Goal: Task Accomplishment & Management: Manage account settings

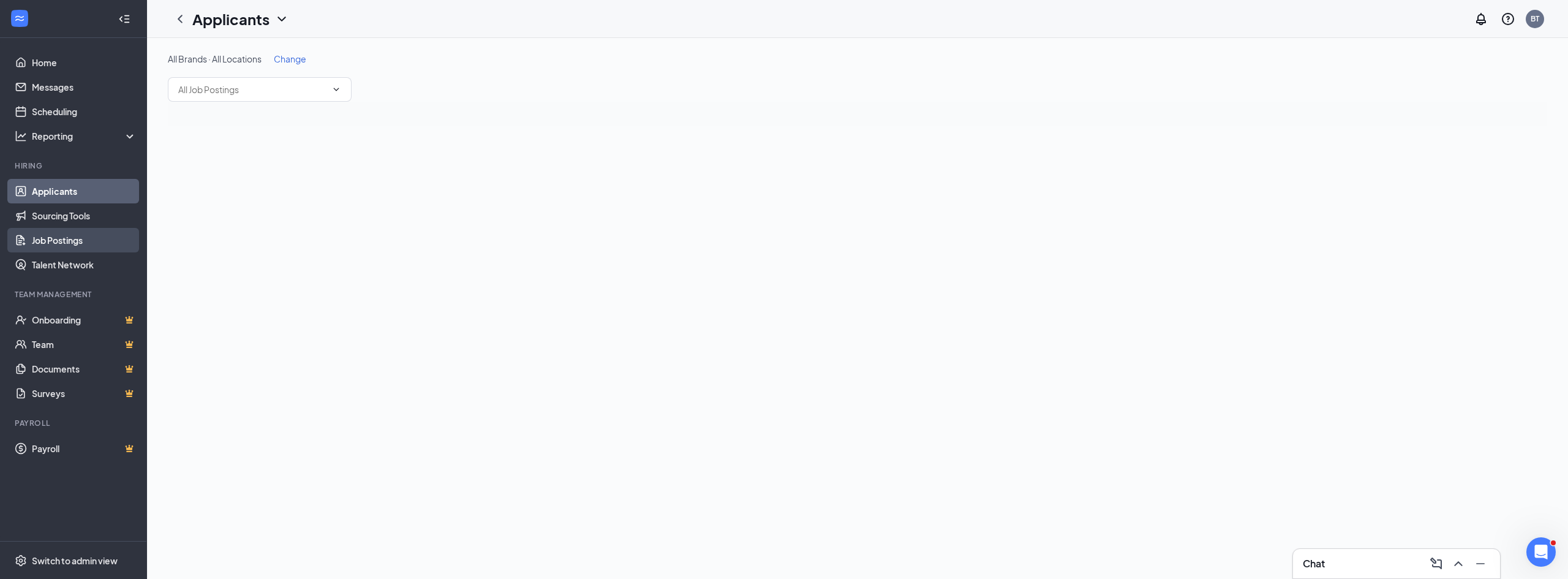
click at [57, 246] on link "Job Postings" at bounding box center [84, 240] width 105 height 25
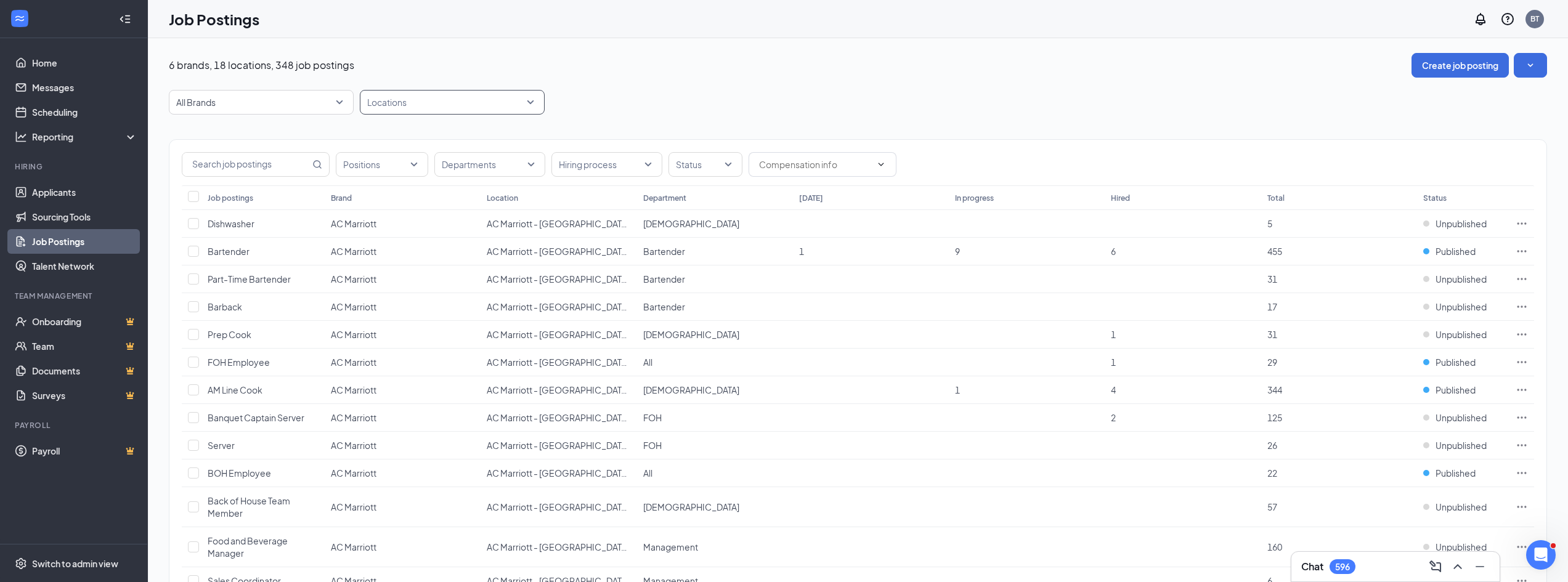
click at [420, 104] on div at bounding box center [446, 102] width 167 height 20
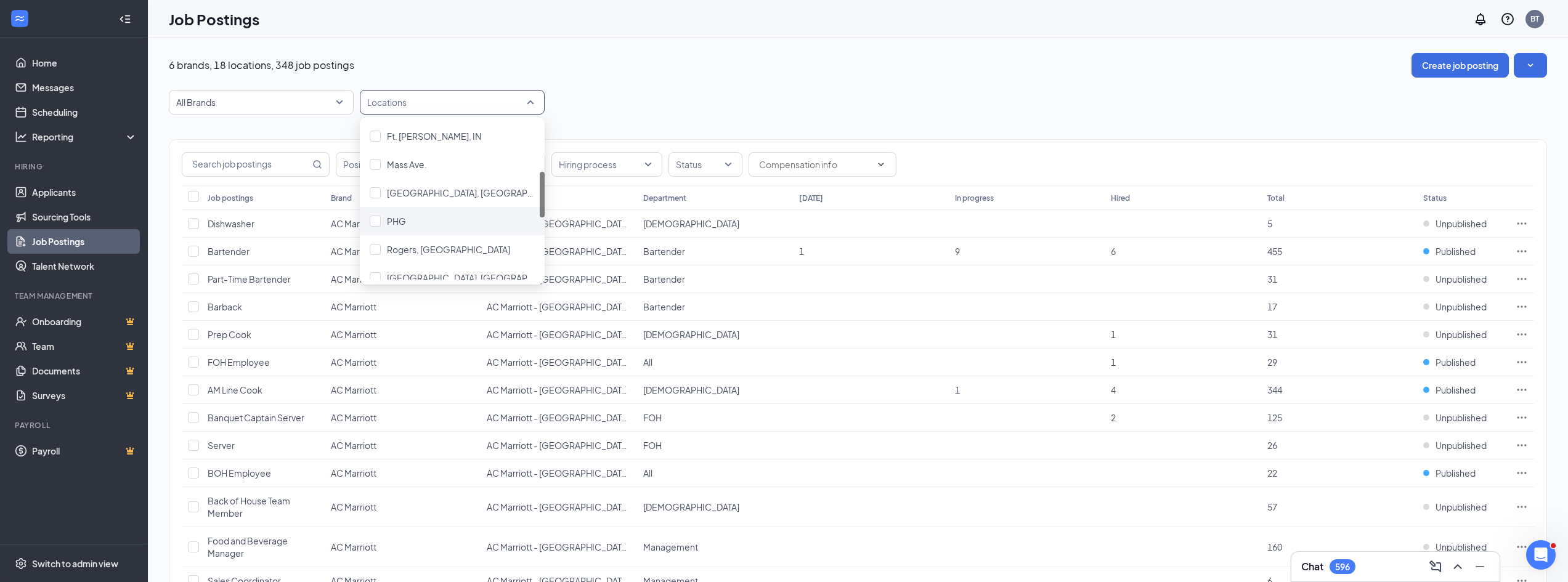
scroll to position [108, 0]
click at [446, 250] on span "North Side Indianapolis, IN" at bounding box center [479, 255] width 184 height 11
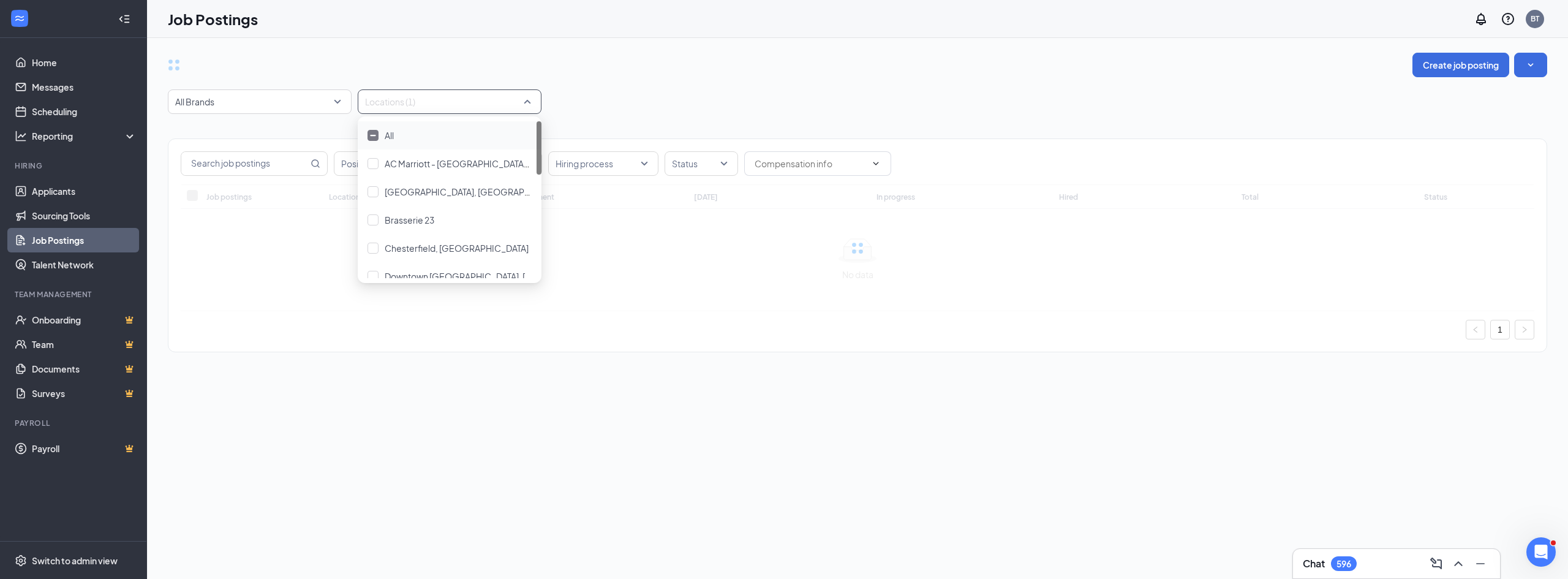
click at [906, 80] on div "Create job posting All Brands Locations (1) Positions Departments Hiring proces…" at bounding box center [857, 208] width 1379 height 311
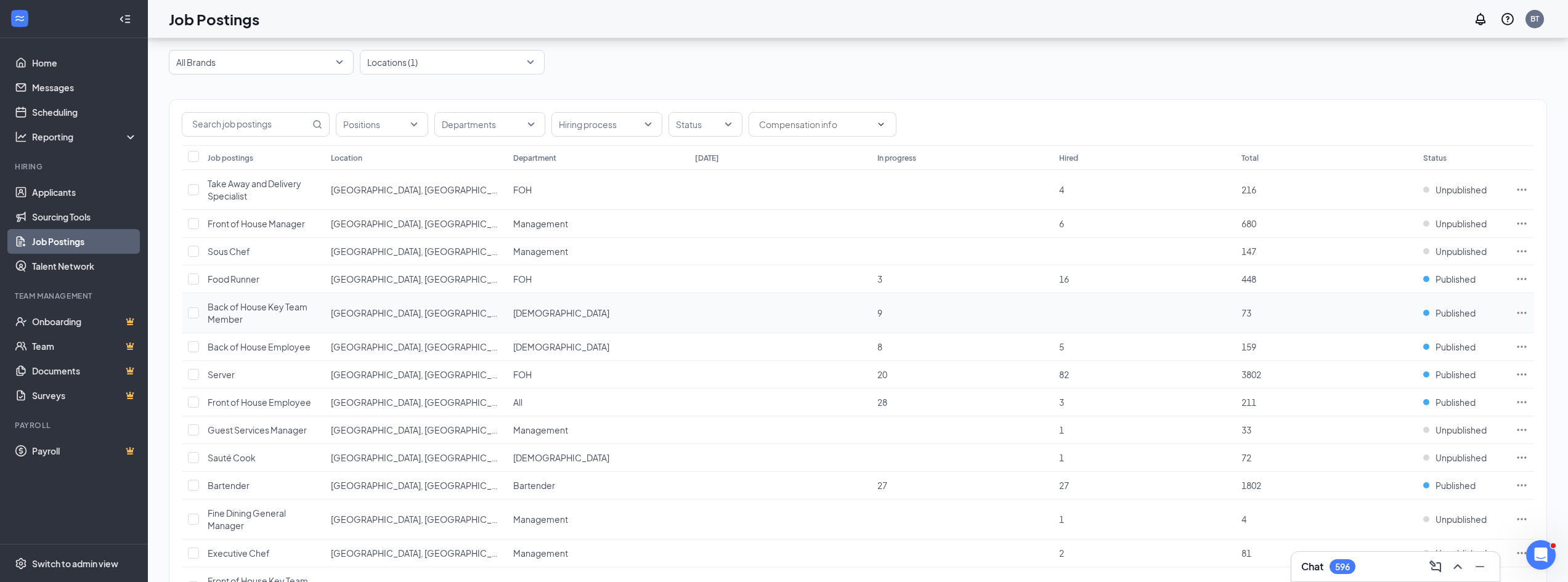
scroll to position [123, 0]
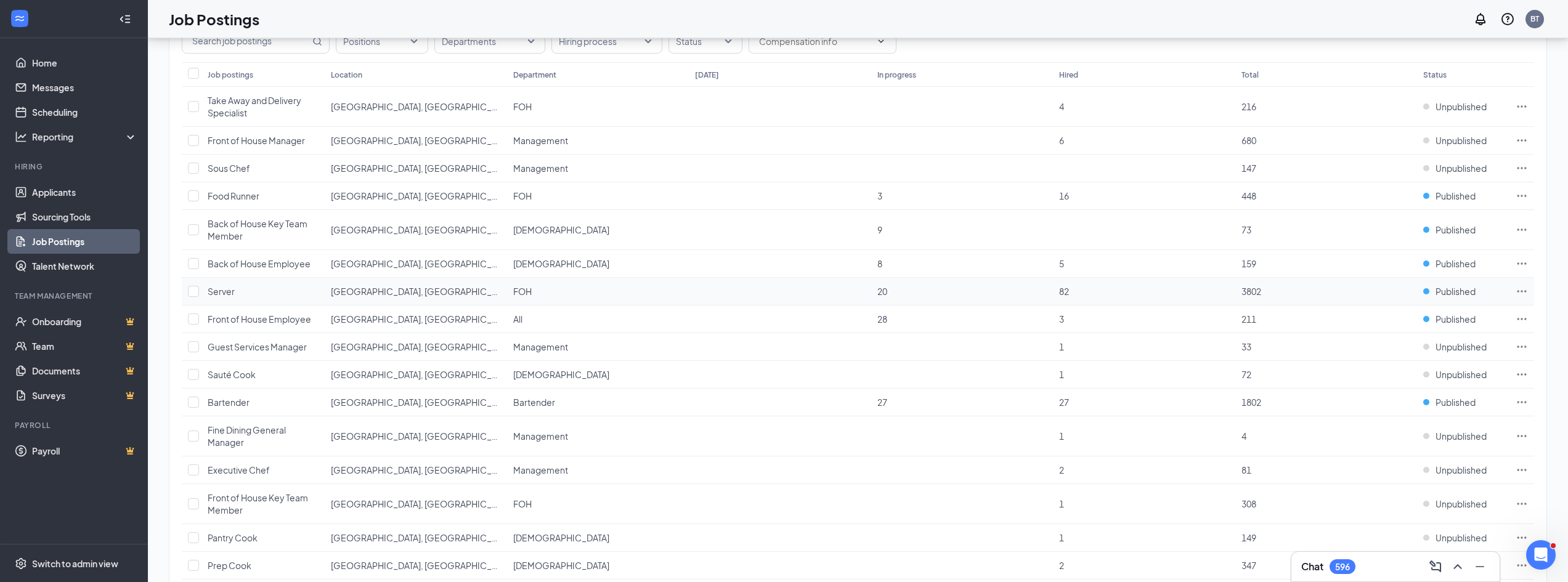
click at [1525, 290] on icon "Ellipses" at bounding box center [1522, 290] width 9 height 2
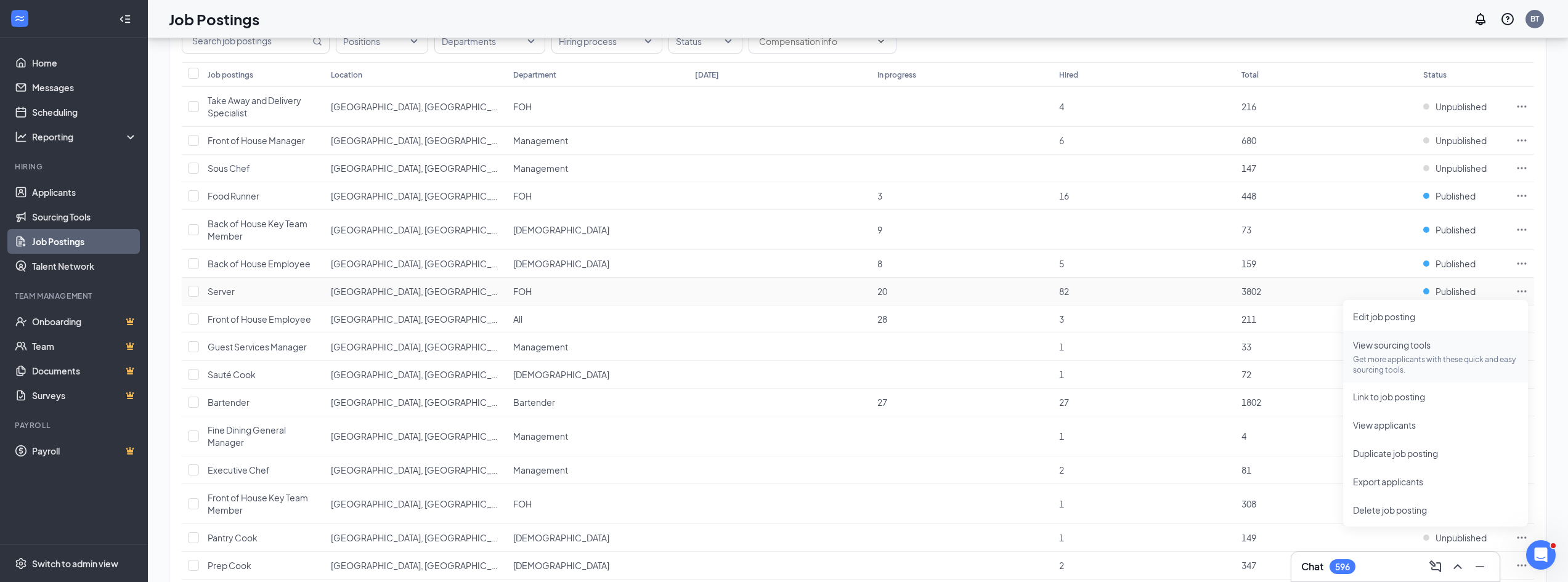
click at [1411, 356] on p "Get more applicants with these quick and easy sourcing tools." at bounding box center [1436, 364] width 165 height 21
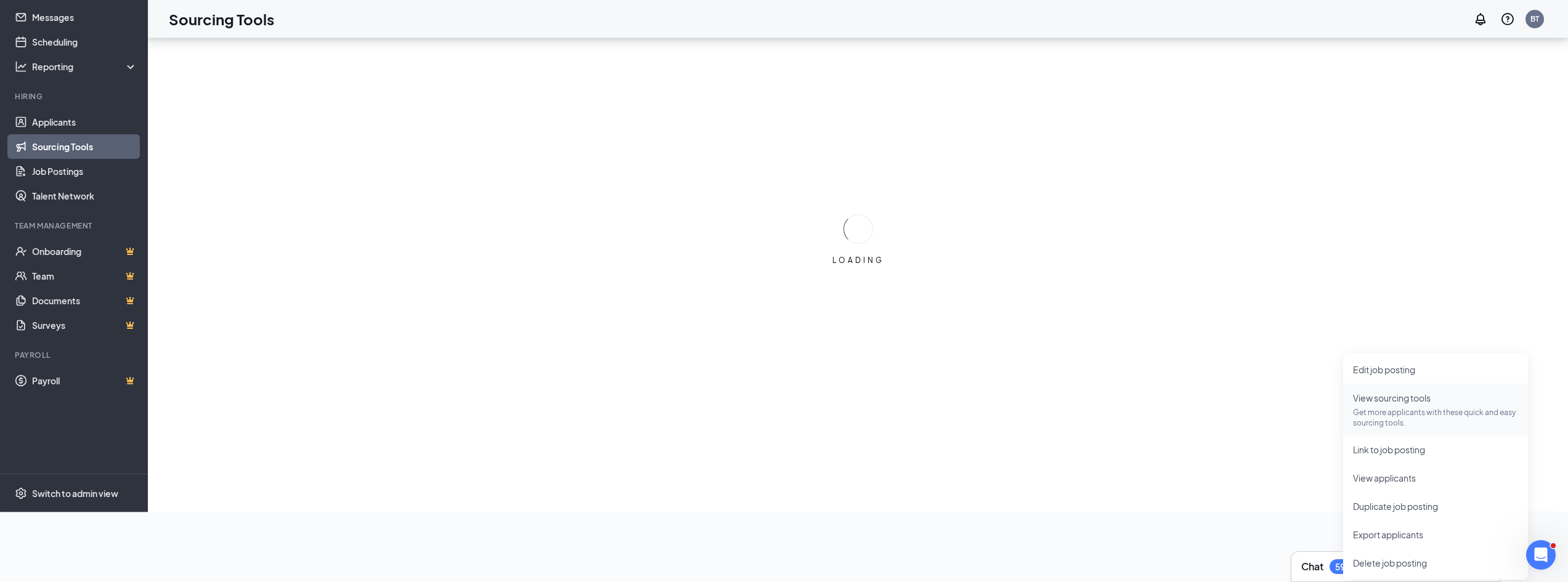
scroll to position [70, 0]
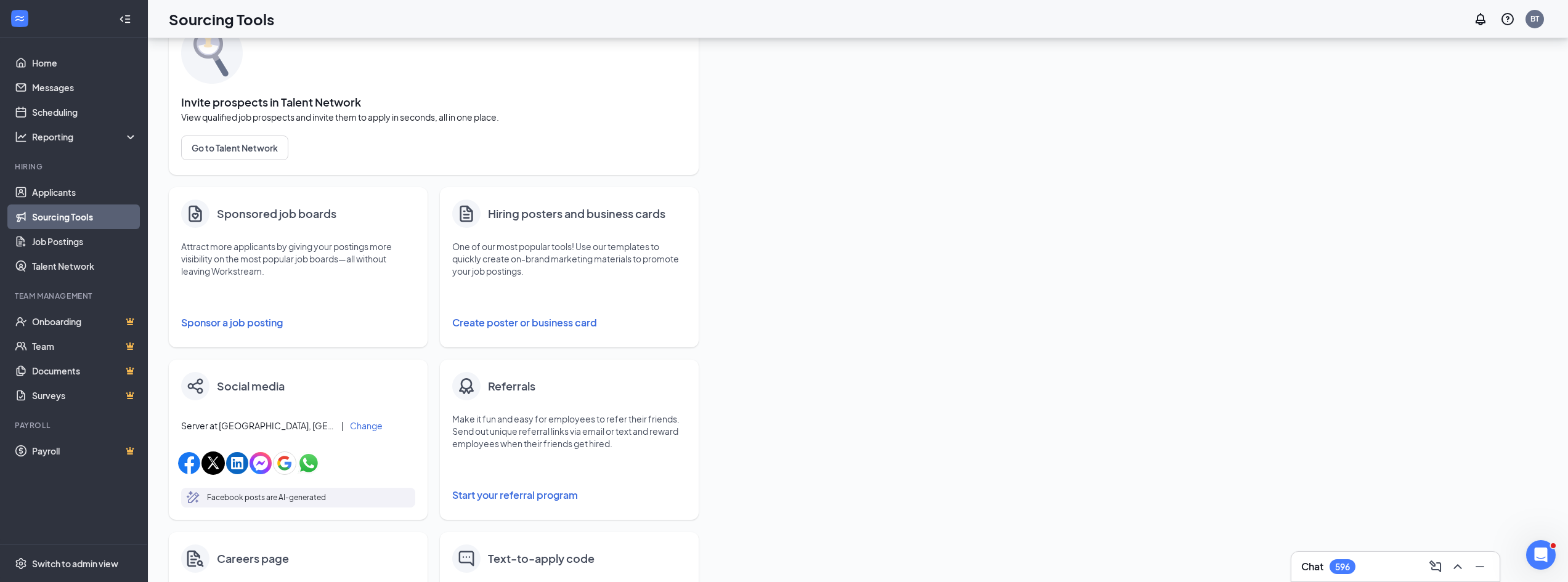
click at [217, 319] on button "Sponsor a job posting" at bounding box center [298, 322] width 234 height 25
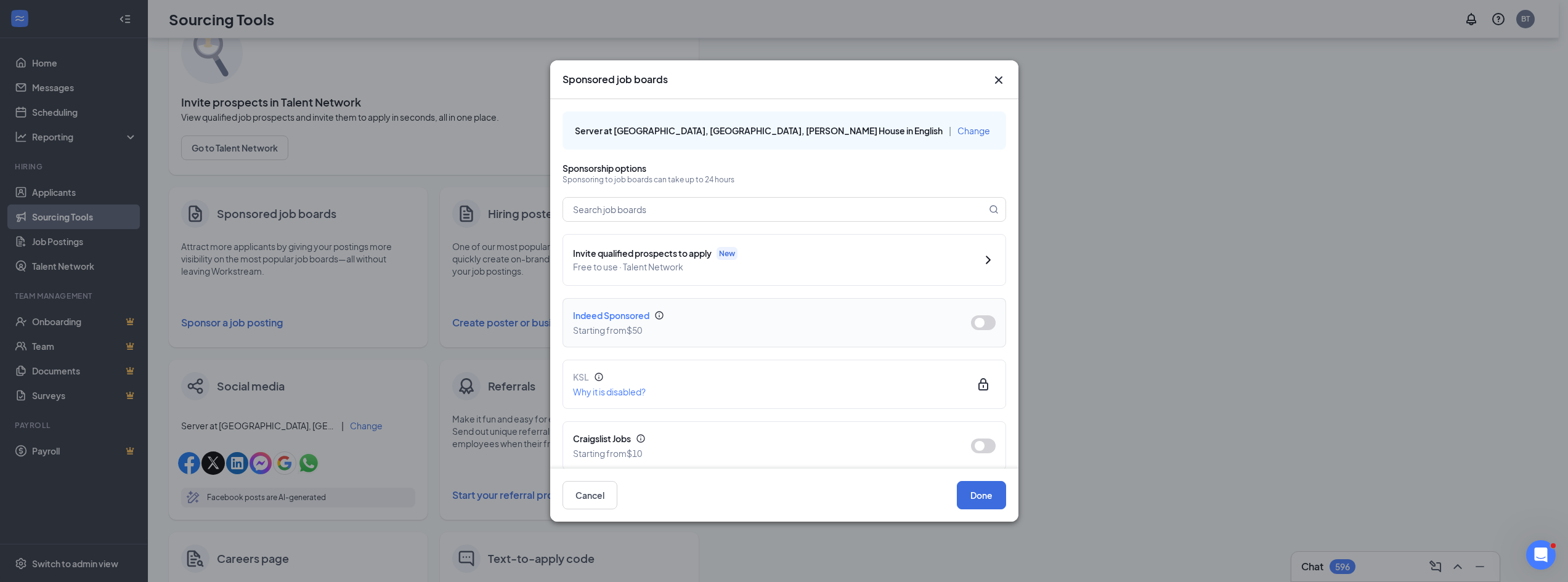
click at [971, 322] on button "button" at bounding box center [983, 322] width 25 height 15
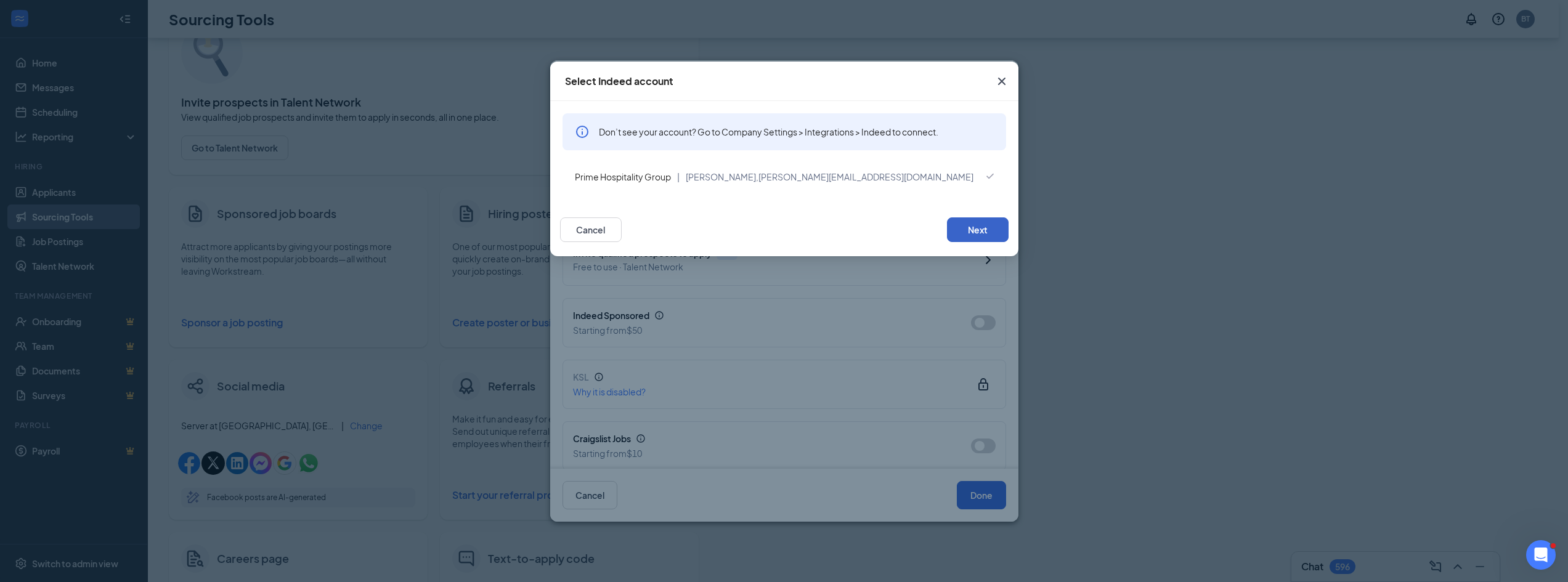
click at [984, 233] on button "Next" at bounding box center [978, 229] width 62 height 25
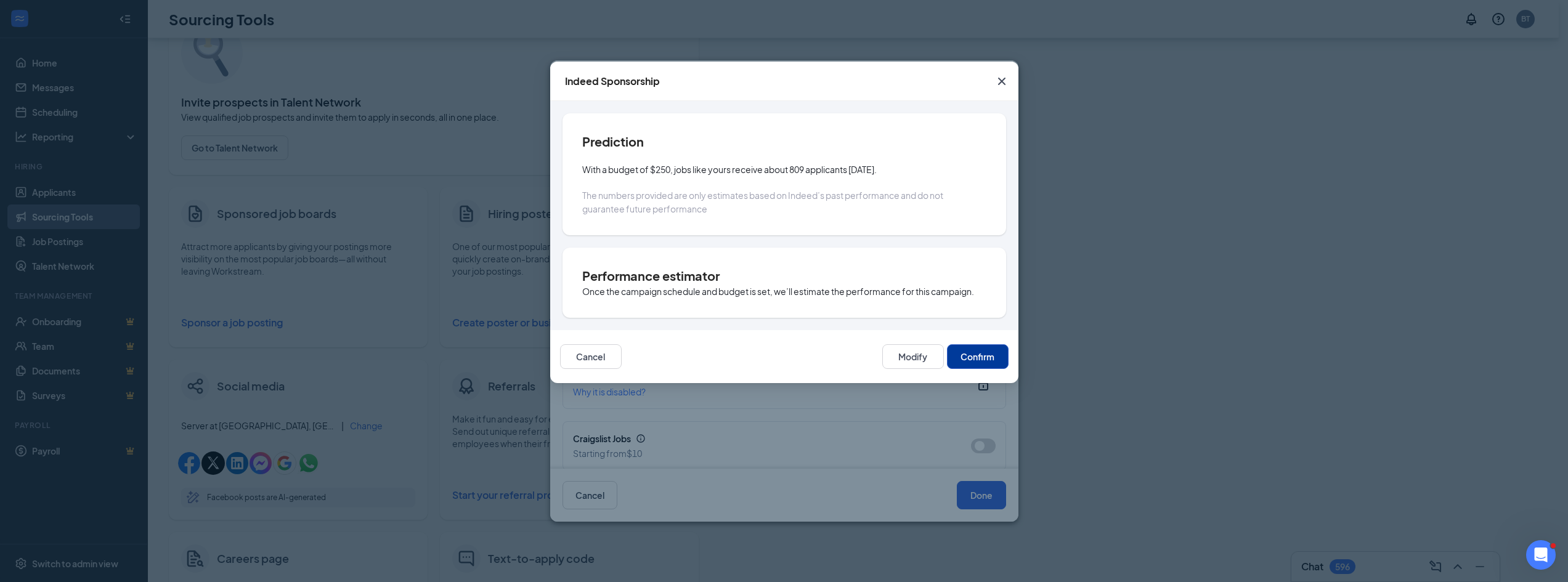
click at [978, 354] on button "Confirm" at bounding box center [978, 356] width 62 height 25
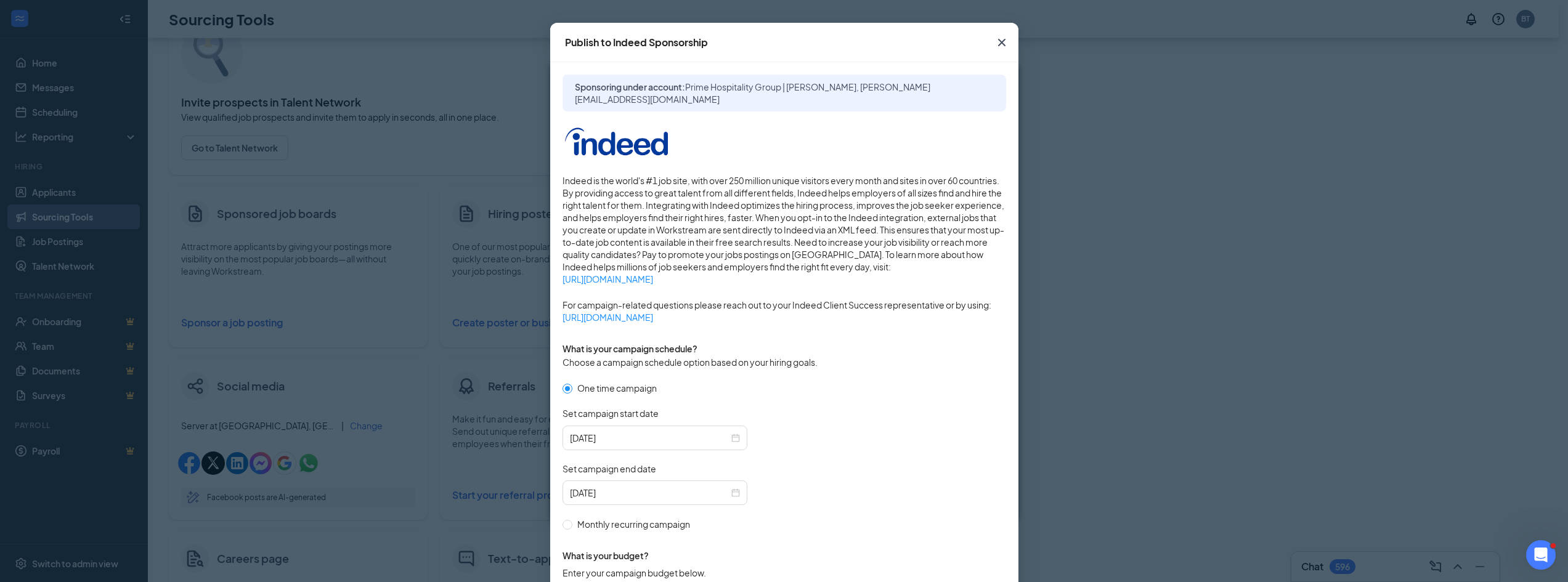
scroll to position [246, 0]
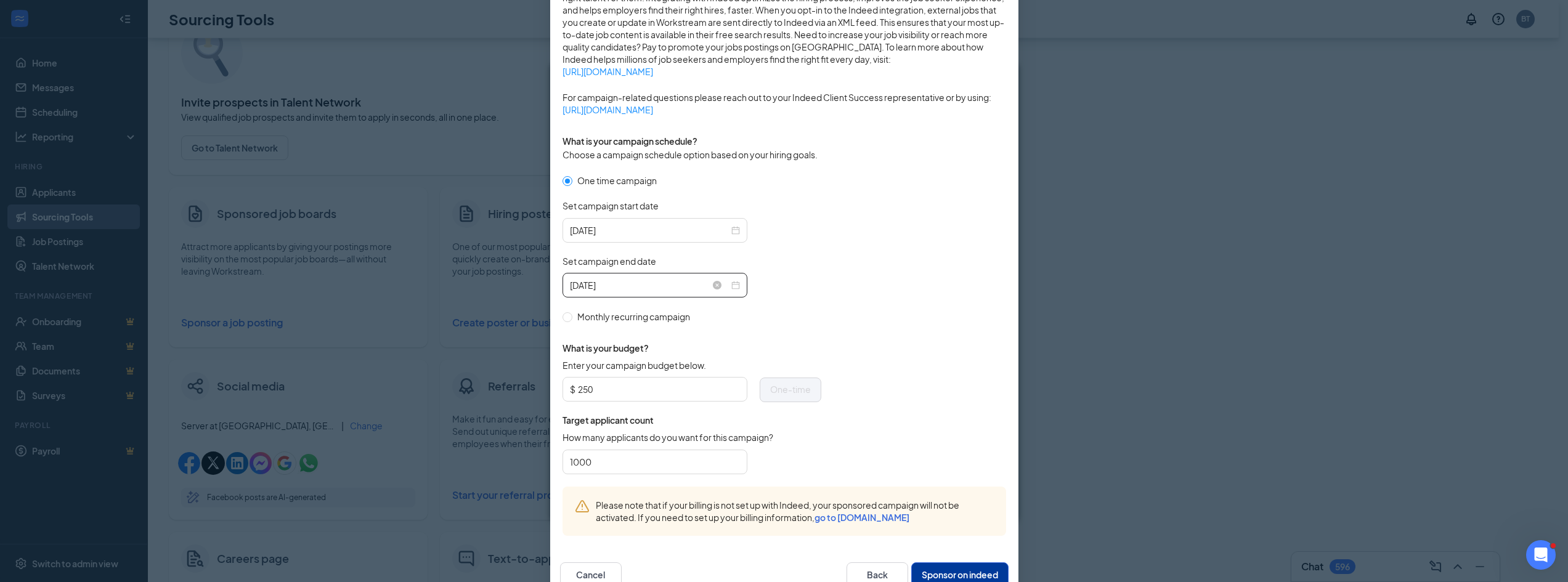
click at [612, 282] on input "2025-09-25" at bounding box center [649, 285] width 159 height 14
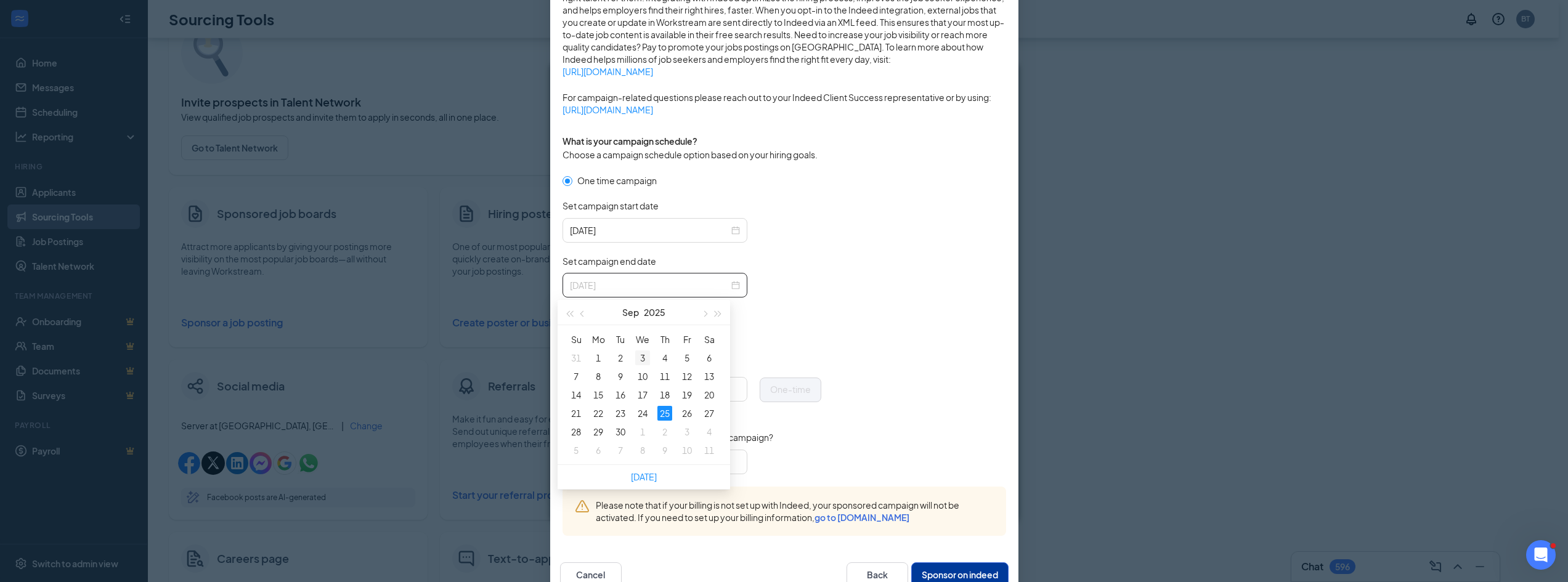
click at [636, 357] on div "3" at bounding box center [642, 357] width 15 height 15
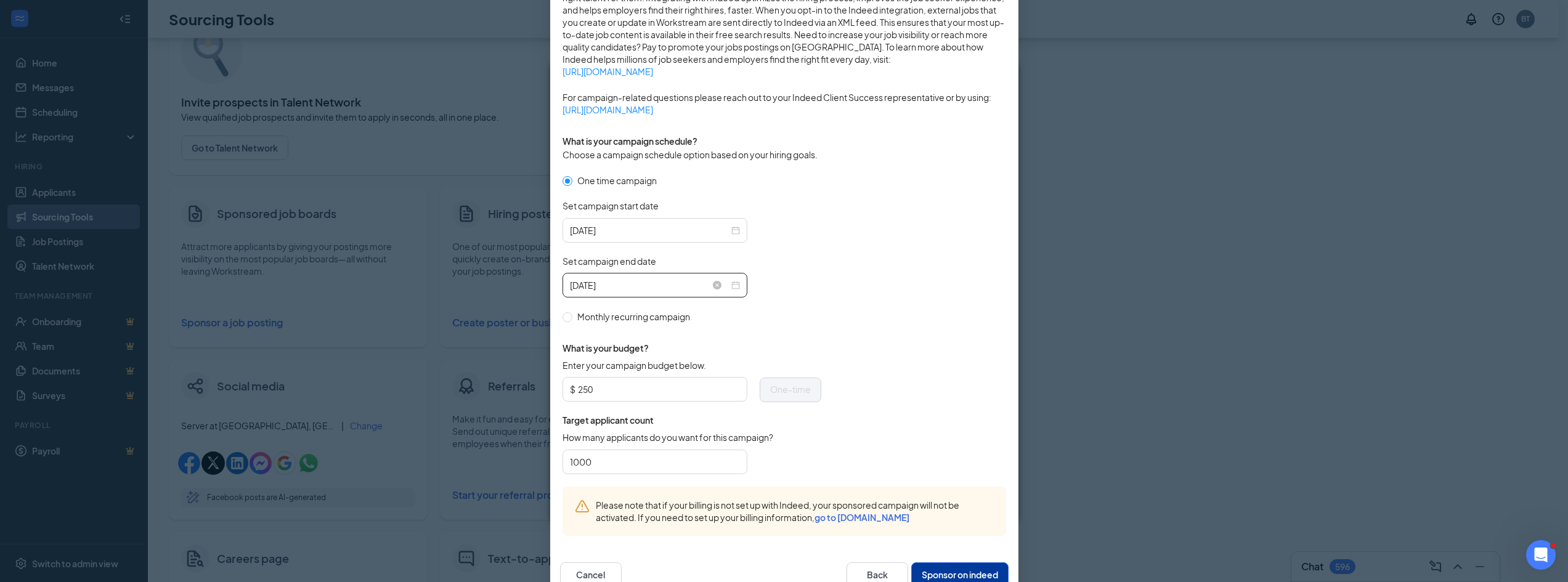
click at [619, 290] on input "2025-09-03" at bounding box center [649, 285] width 159 height 14
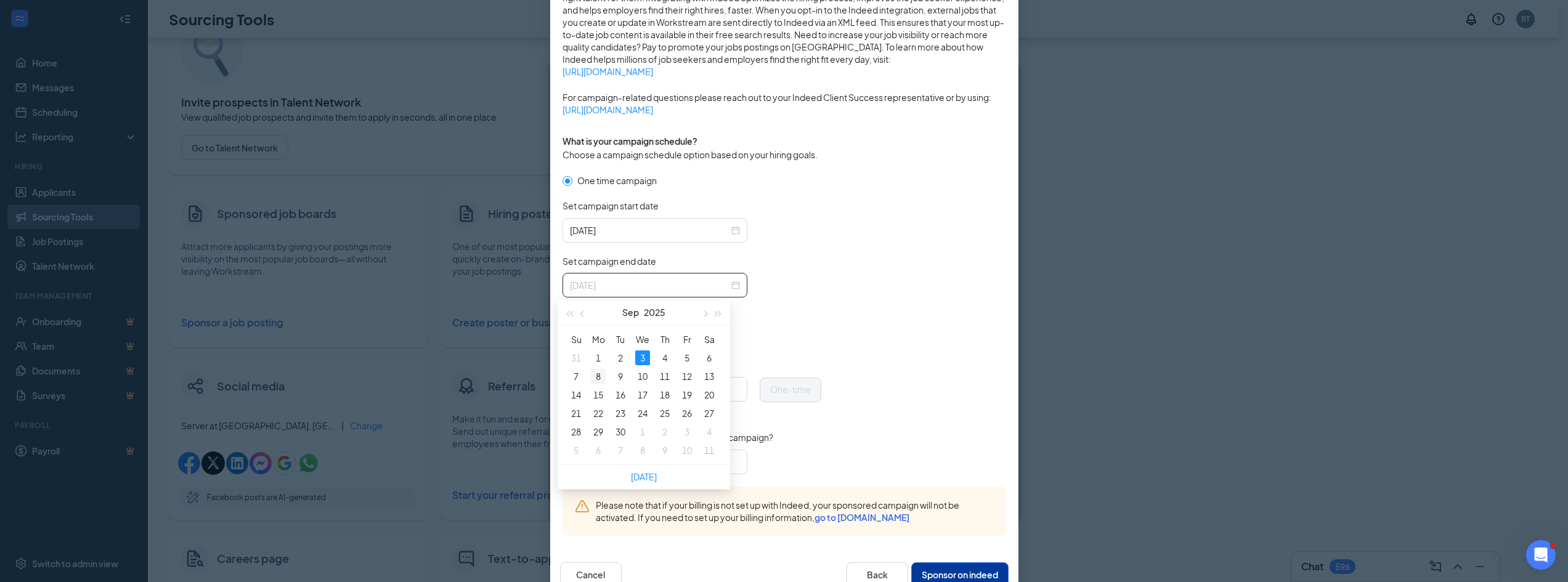
type input "2025-09-08"
click at [601, 372] on div "8" at bounding box center [598, 376] width 15 height 15
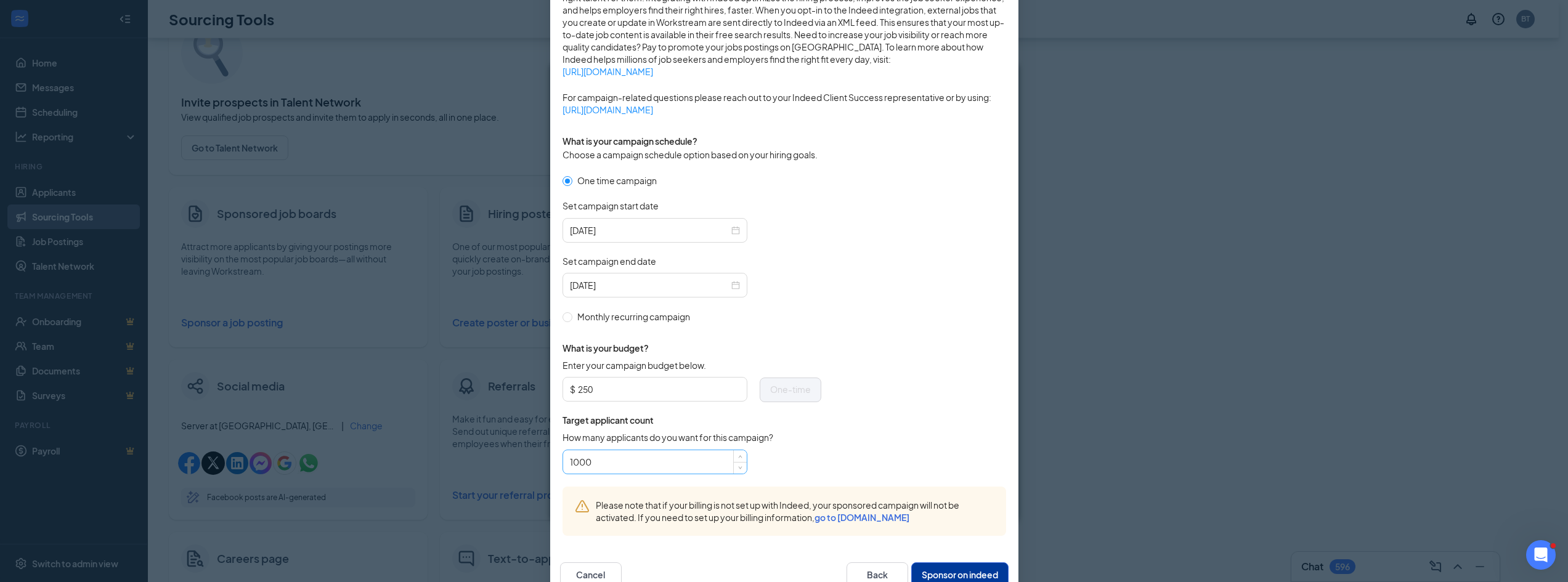
click at [600, 450] on div "1000" at bounding box center [655, 462] width 185 height 25
click at [597, 460] on input "1000" at bounding box center [654, 462] width 170 height 18
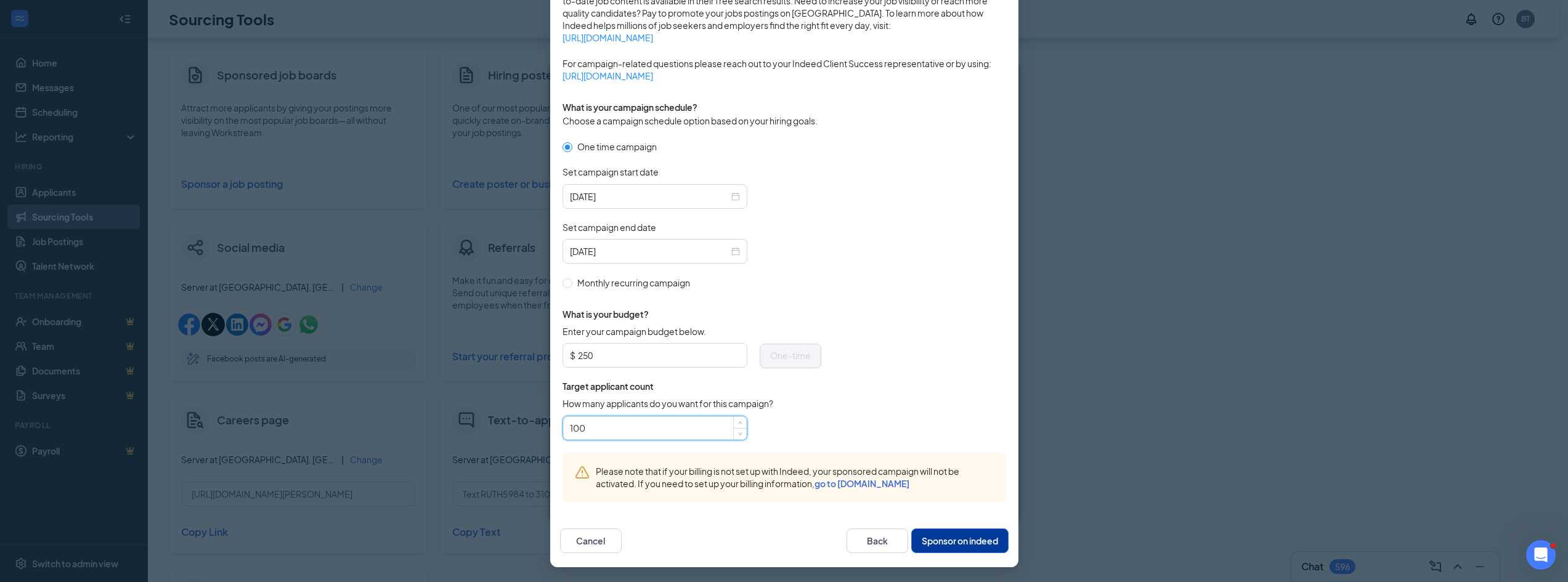
scroll to position [317, 0]
type input "100"
click at [949, 536] on button "Sponsor on indeed" at bounding box center [960, 540] width 98 height 25
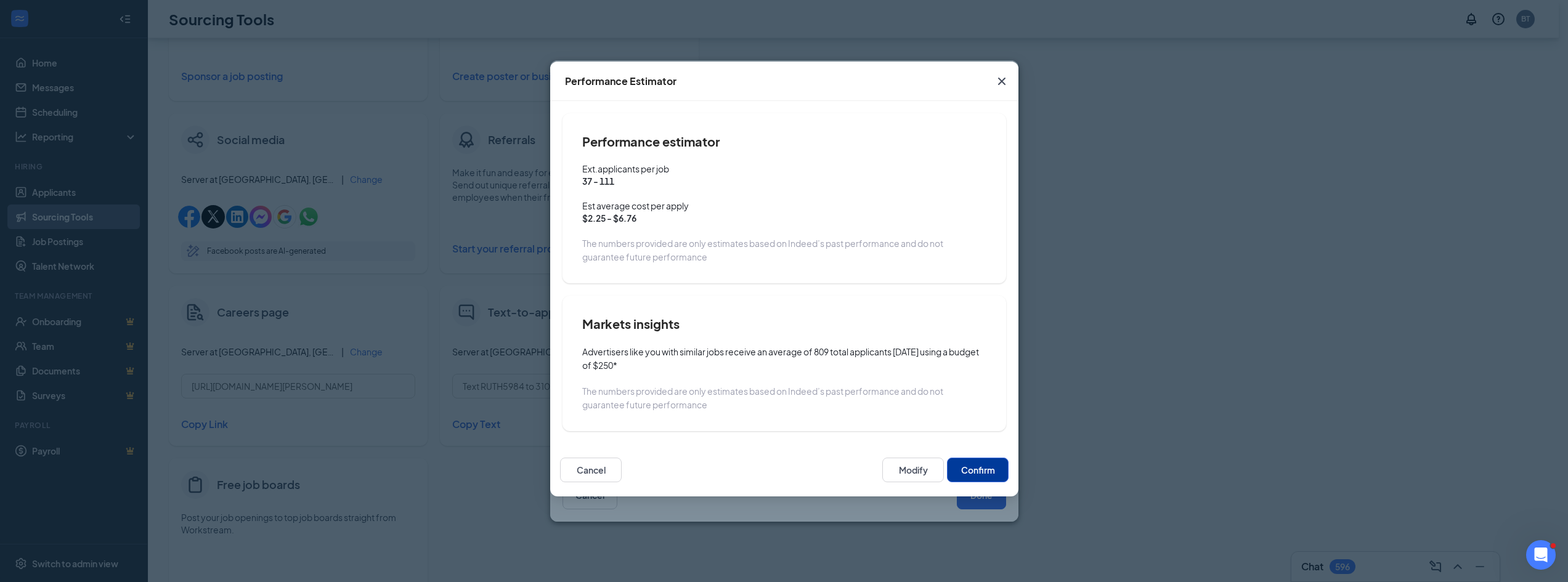
scroll to position [218, 0]
click at [965, 467] on button "Confirm" at bounding box center [978, 470] width 62 height 25
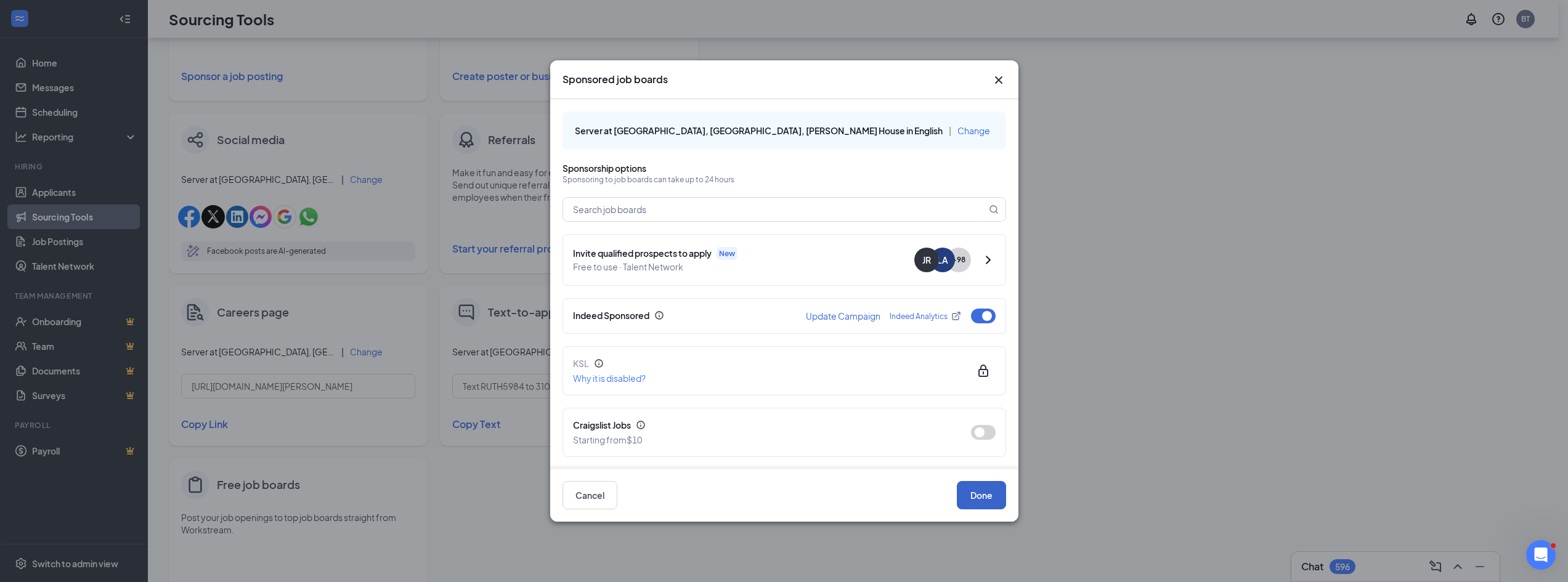
click at [975, 500] on button "Done" at bounding box center [981, 495] width 49 height 28
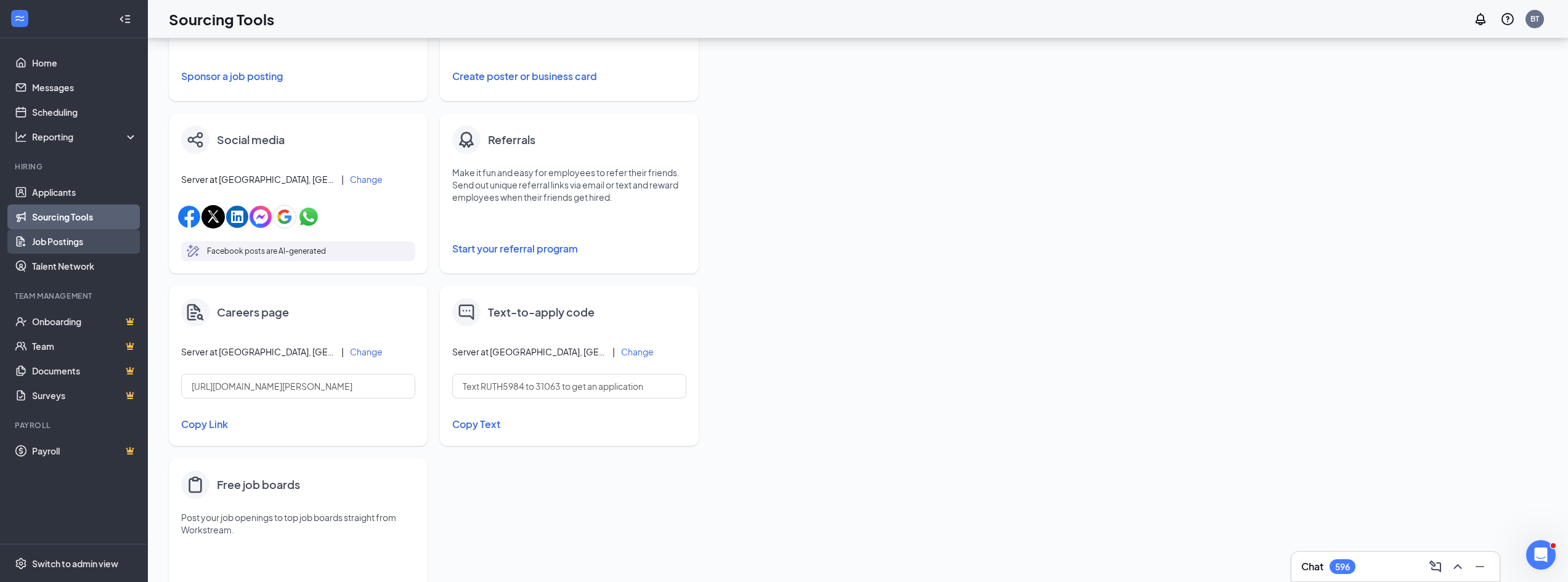
click at [65, 234] on link "Job Postings" at bounding box center [85, 241] width 105 height 25
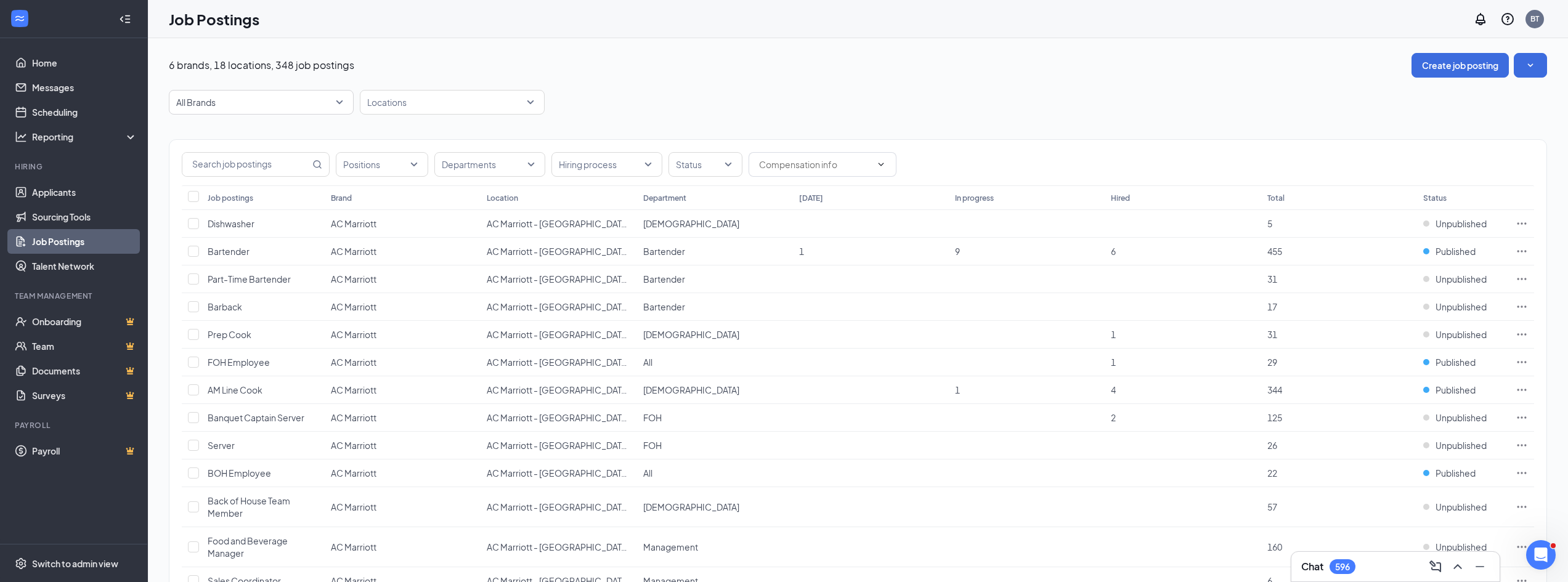
click at [683, 149] on div "Positions Departments Hiring process Status" at bounding box center [858, 162] width 1377 height 46
click at [686, 162] on div at bounding box center [699, 164] width 56 height 20
click at [709, 226] on span "Published" at bounding box center [716, 227] width 40 height 11
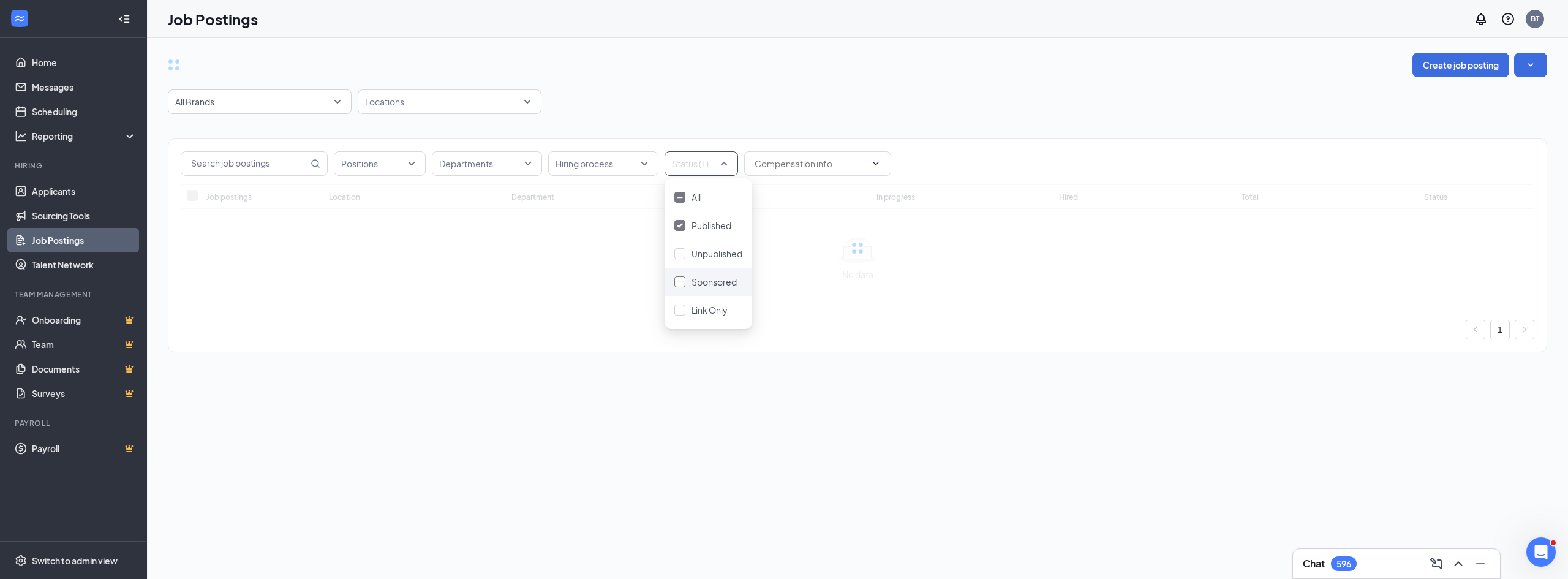
click at [711, 282] on span "Sponsored" at bounding box center [714, 282] width 45 height 11
click at [527, 161] on div "Departments" at bounding box center [487, 164] width 110 height 25
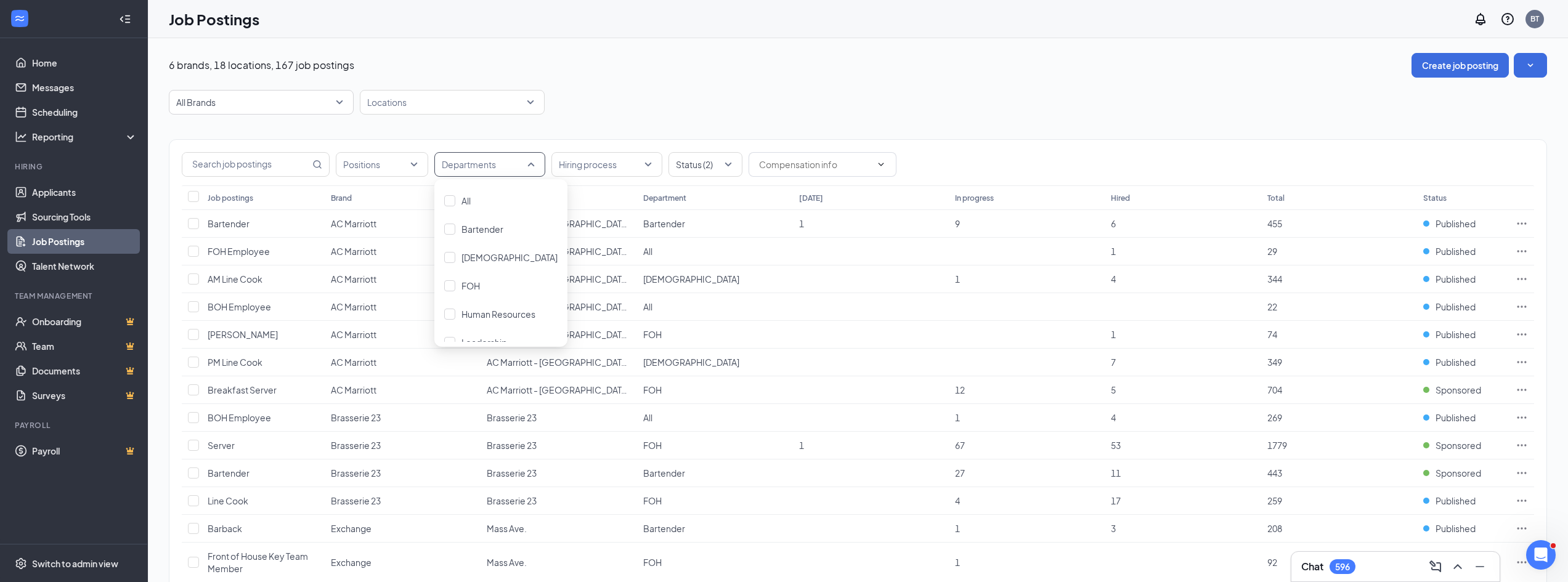
scroll to position [97, 0]
click at [502, 322] on span "Management" at bounding box center [488, 327] width 55 height 11
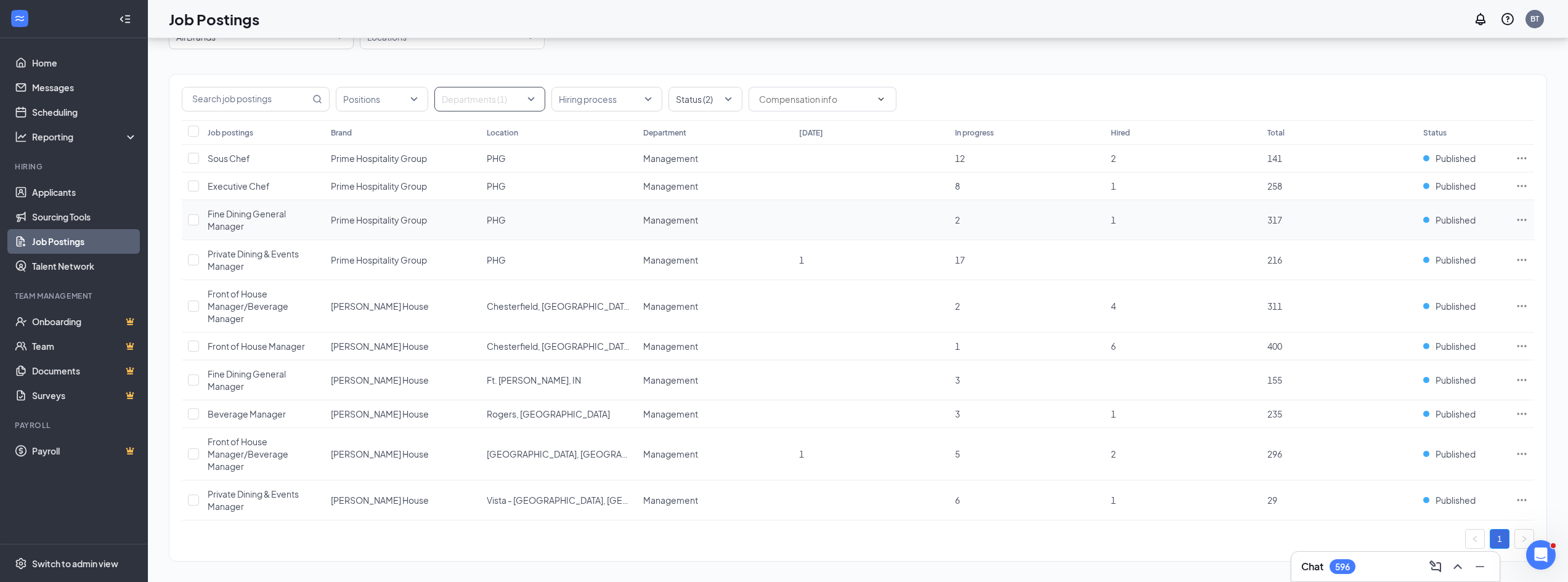
scroll to position [72, 0]
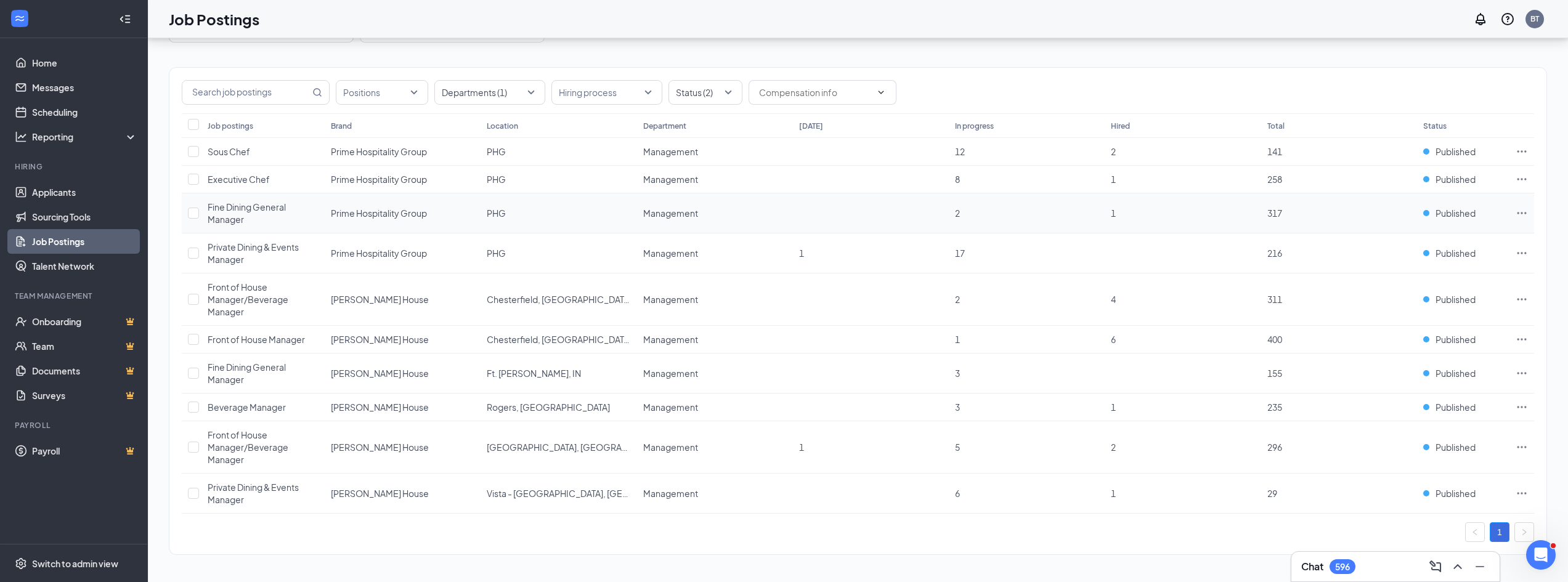
click at [1520, 210] on icon "Ellipses" at bounding box center [1521, 213] width 12 height 12
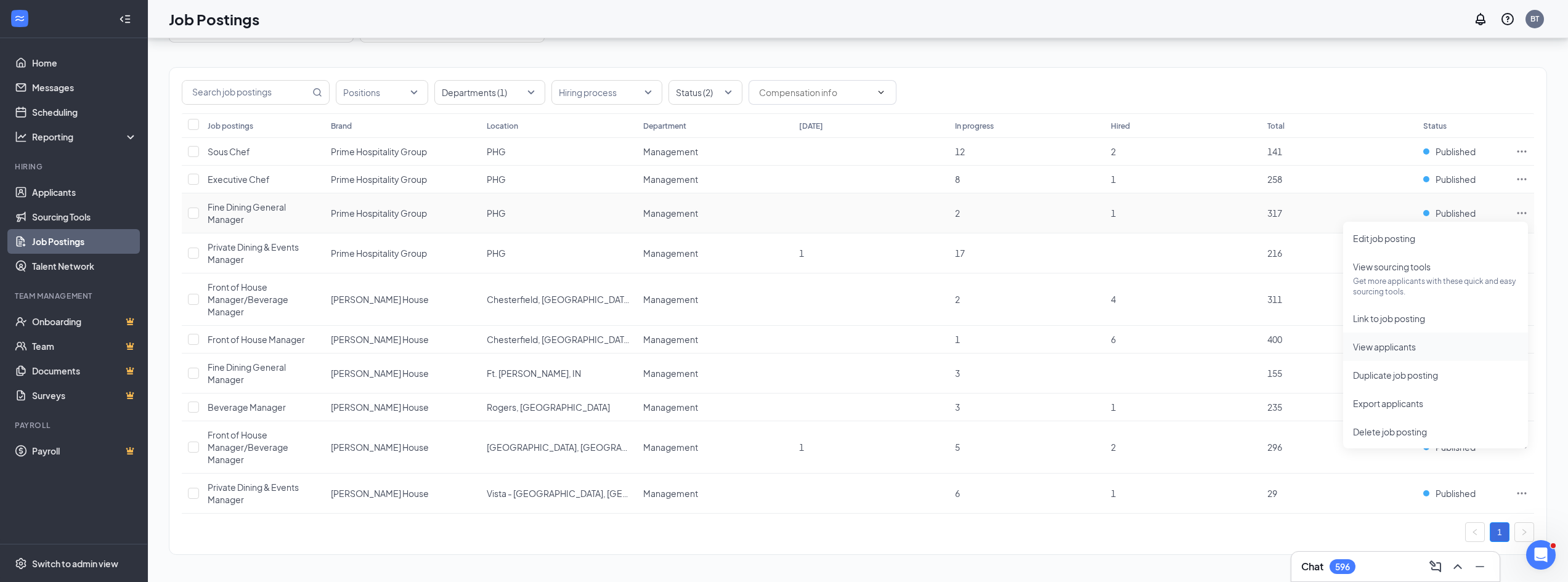
click at [1418, 349] on span "View applicants" at bounding box center [1436, 346] width 165 height 14
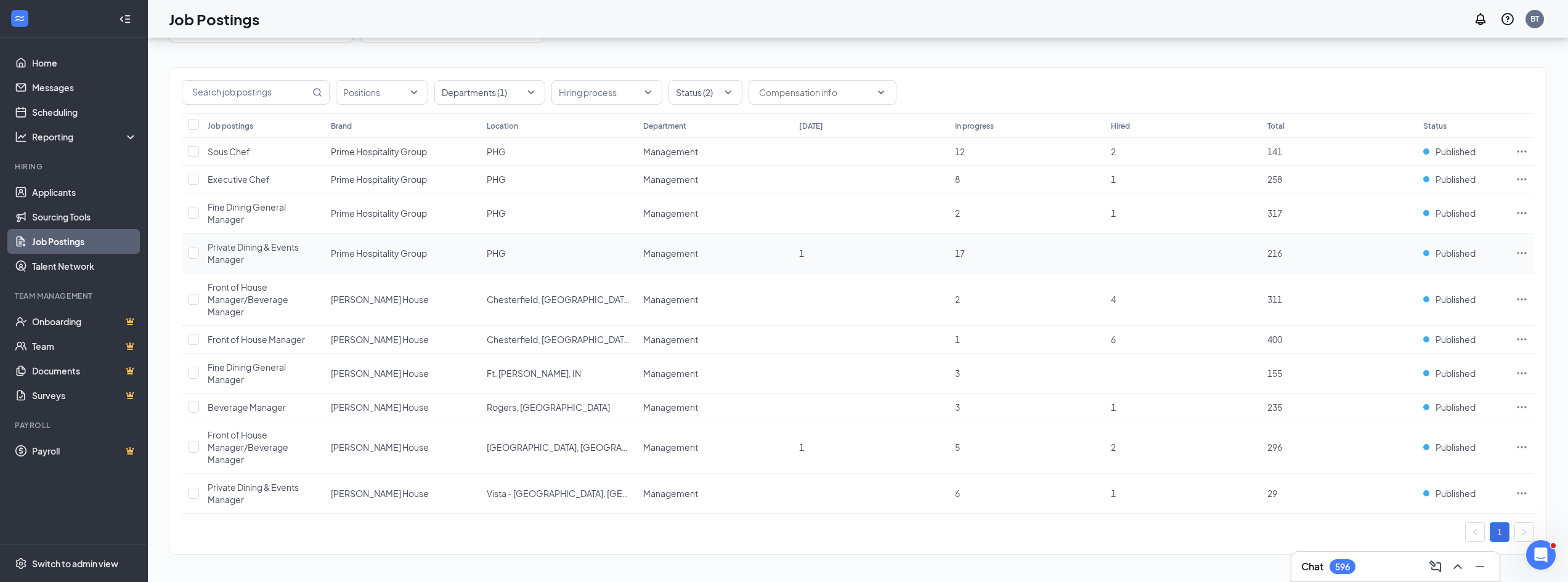
click at [1525, 254] on icon "Ellipses" at bounding box center [1521, 253] width 12 height 12
click at [1390, 380] on span "View applicants" at bounding box center [1436, 386] width 165 height 14
click at [1522, 374] on icon "Ellipses" at bounding box center [1522, 373] width 9 height 2
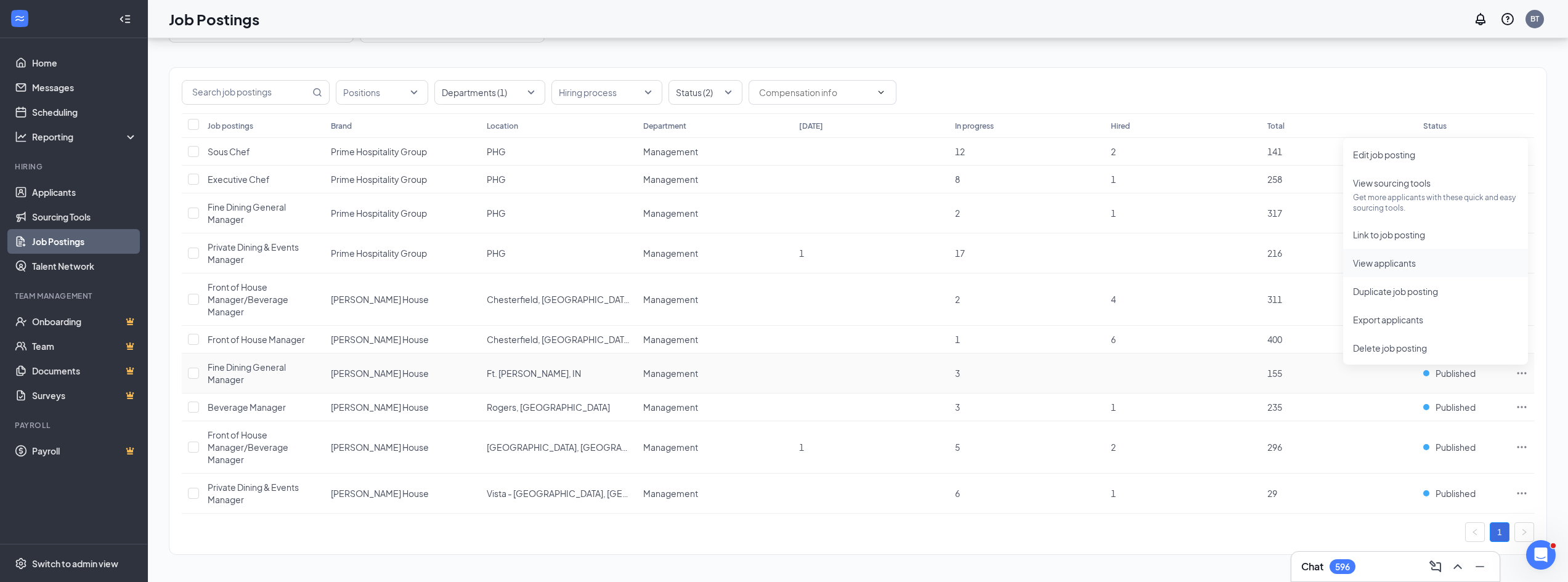
click at [1412, 267] on span "View applicants" at bounding box center [1384, 263] width 63 height 11
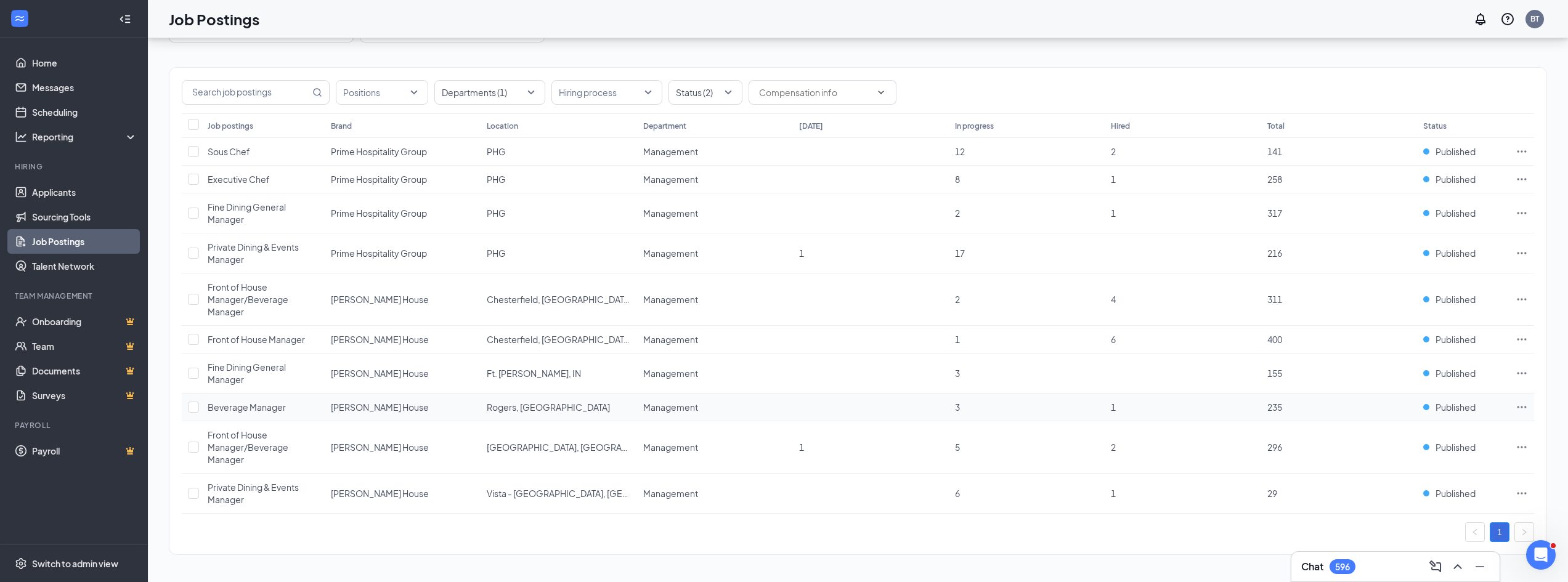
click at [1522, 404] on icon "Ellipses" at bounding box center [1521, 406] width 12 height 12
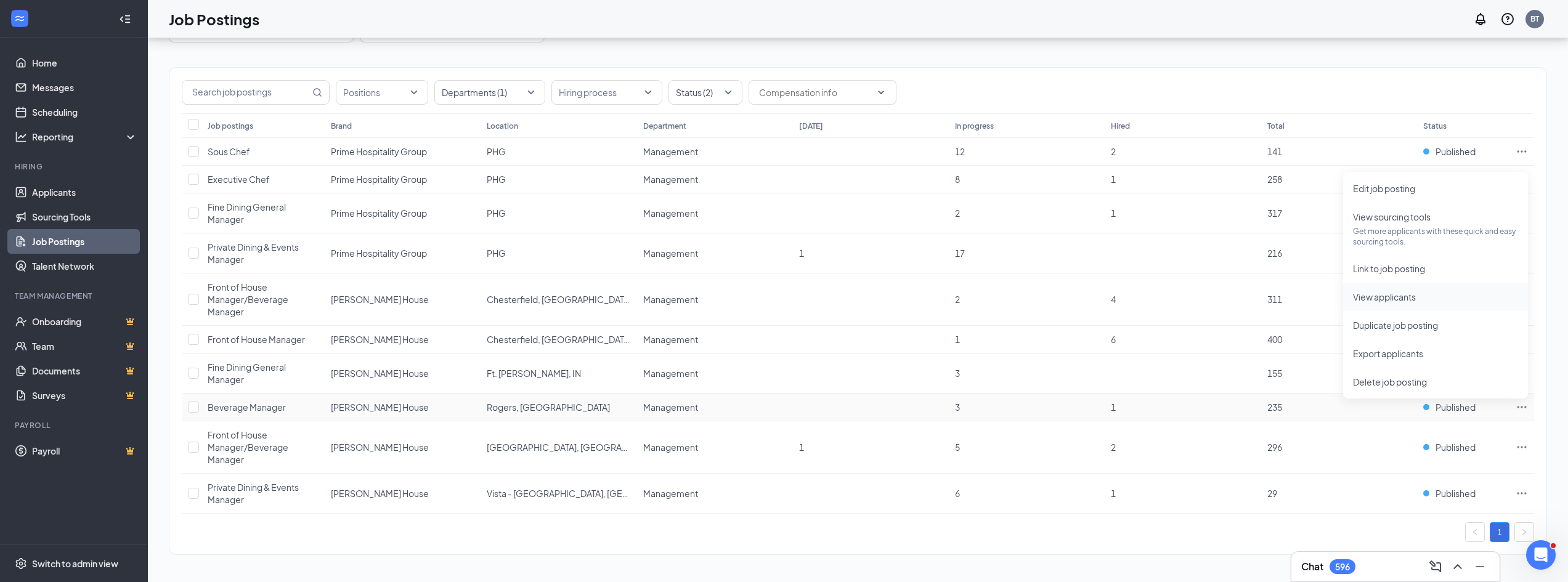
click at [1421, 295] on span "View applicants" at bounding box center [1436, 296] width 165 height 14
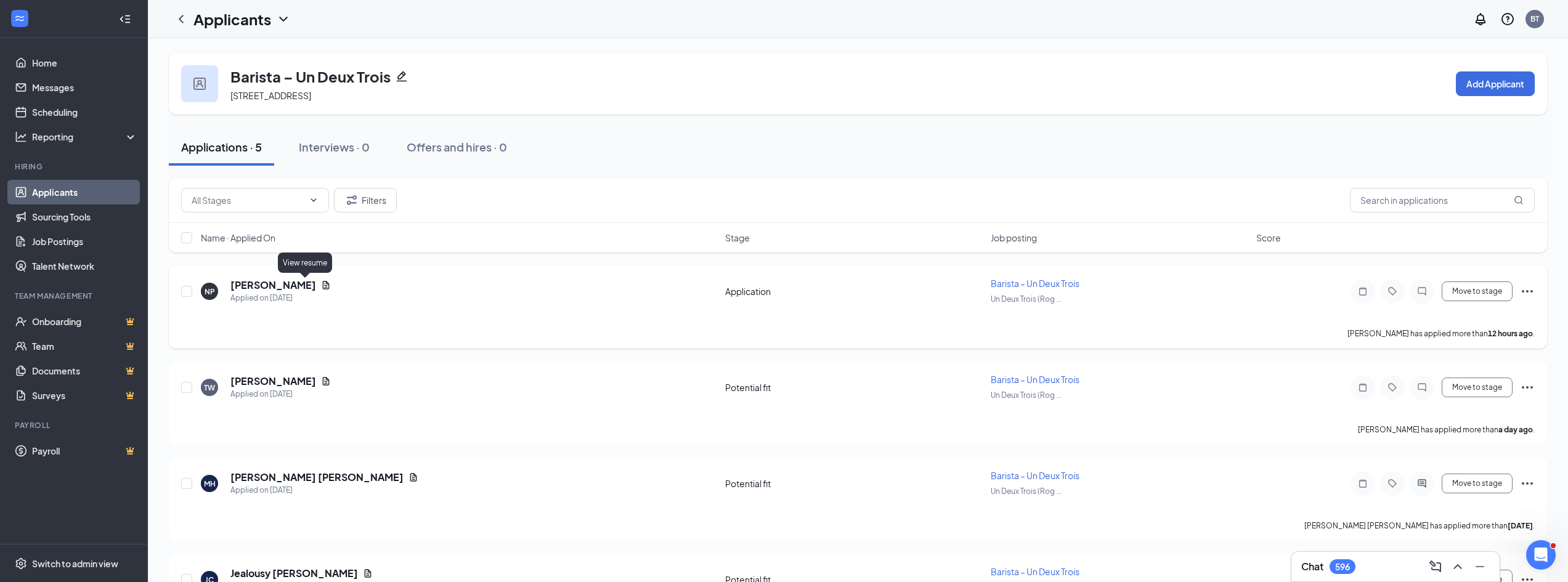
click at [321, 287] on icon "Document" at bounding box center [326, 285] width 10 height 10
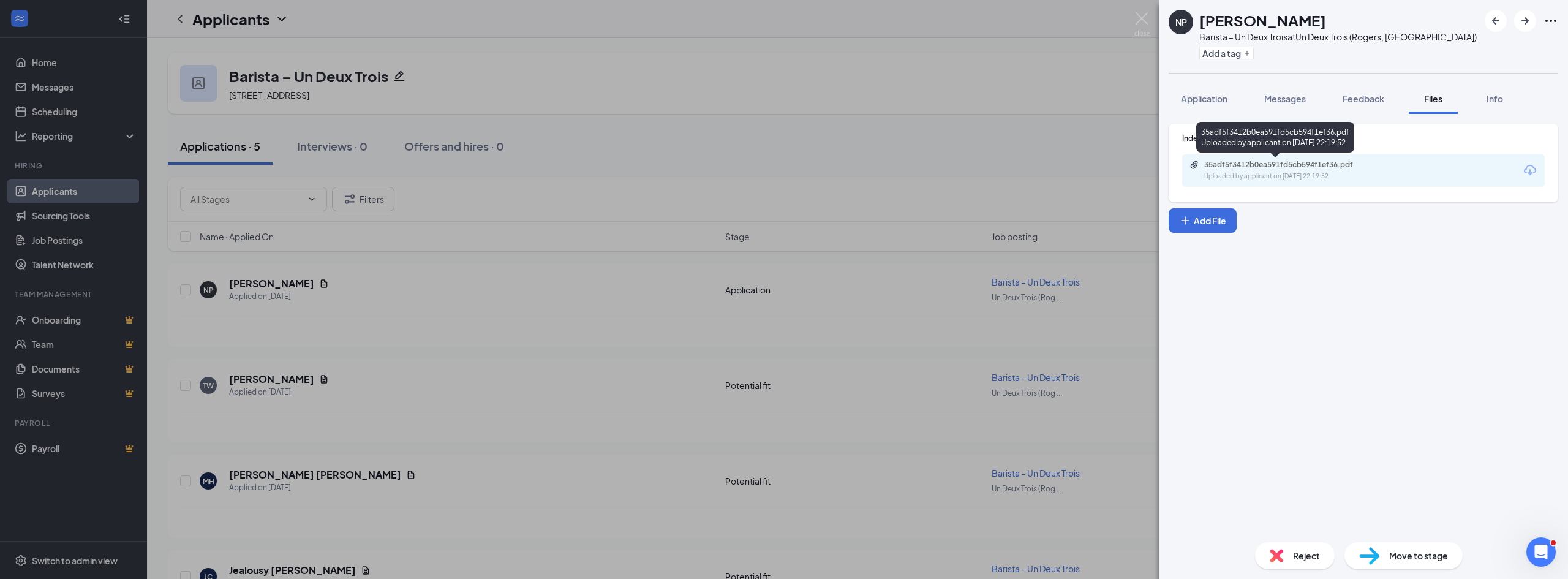
click at [1296, 173] on div "Uploaded by applicant on Aug 25, 2025 at 22:19:52" at bounding box center [1296, 176] width 184 height 10
click at [1360, 96] on span "Feedback" at bounding box center [1363, 98] width 42 height 11
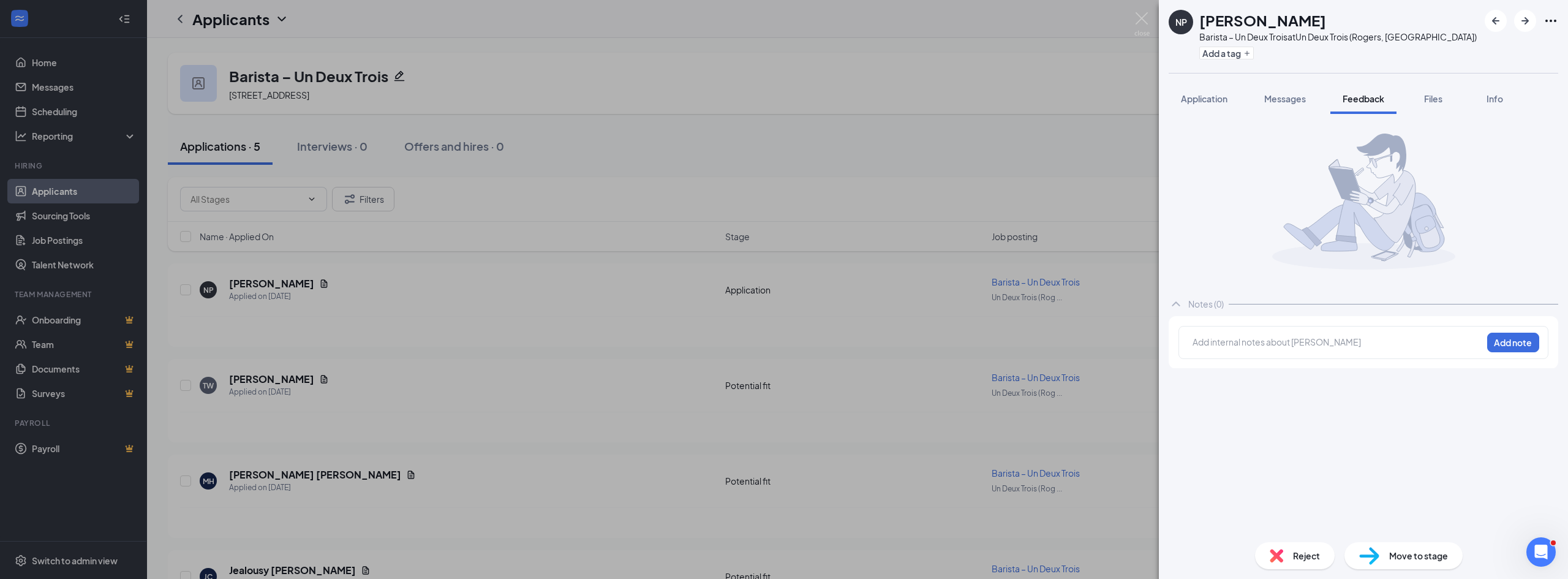
click at [1274, 335] on div at bounding box center [1337, 343] width 290 height 17
click at [1260, 347] on div at bounding box center [1337, 342] width 288 height 13
click at [1303, 557] on span "Reject" at bounding box center [1306, 555] width 27 height 13
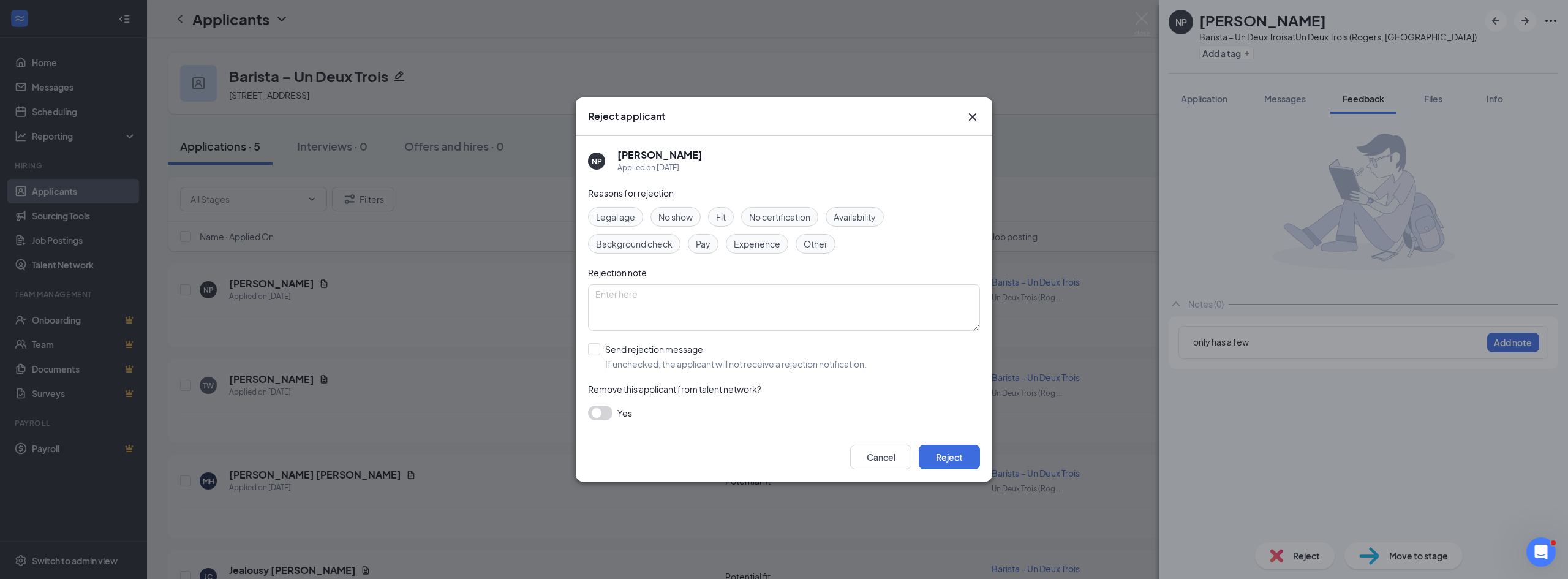
click at [630, 220] on span "Legal age" at bounding box center [615, 217] width 39 height 13
click at [964, 461] on button "Reject" at bounding box center [949, 457] width 62 height 25
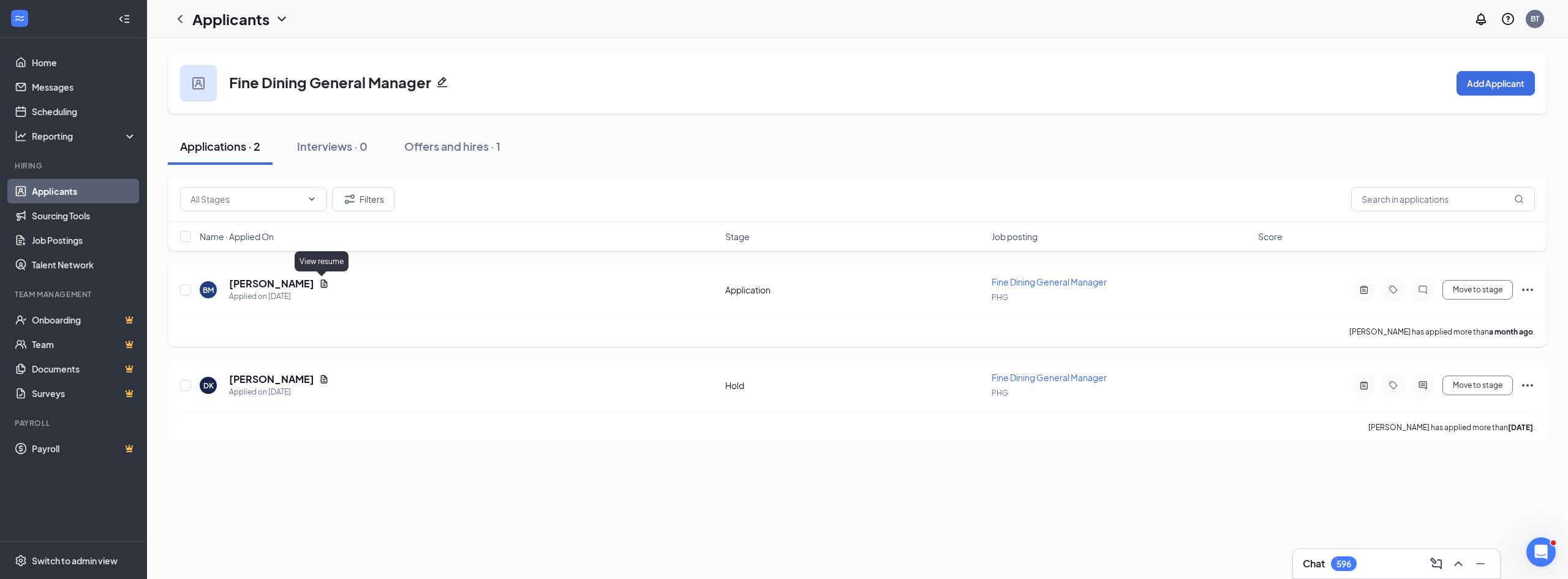
click at [325, 280] on icon "Document" at bounding box center [324, 284] width 10 height 10
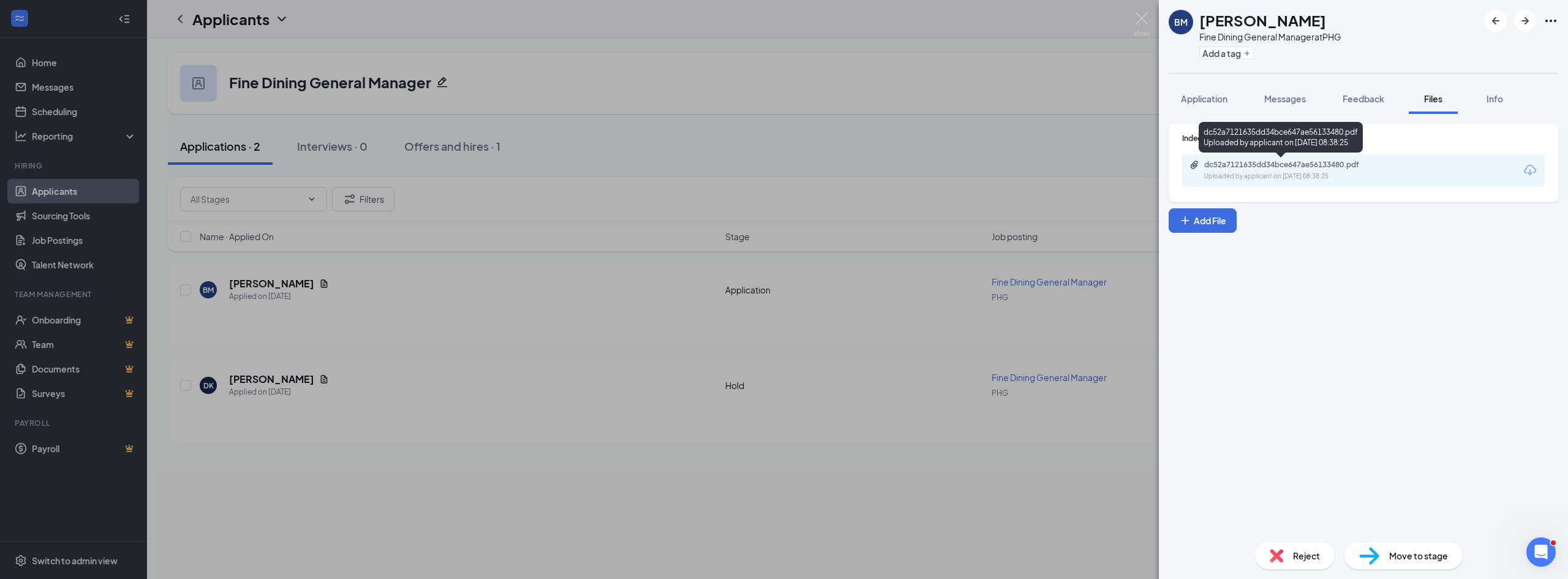
click at [1242, 165] on div "dc52a7121635dd34bce647ae56133480.pdf" at bounding box center [1290, 165] width 171 height 10
